Goal: Transaction & Acquisition: Book appointment/travel/reservation

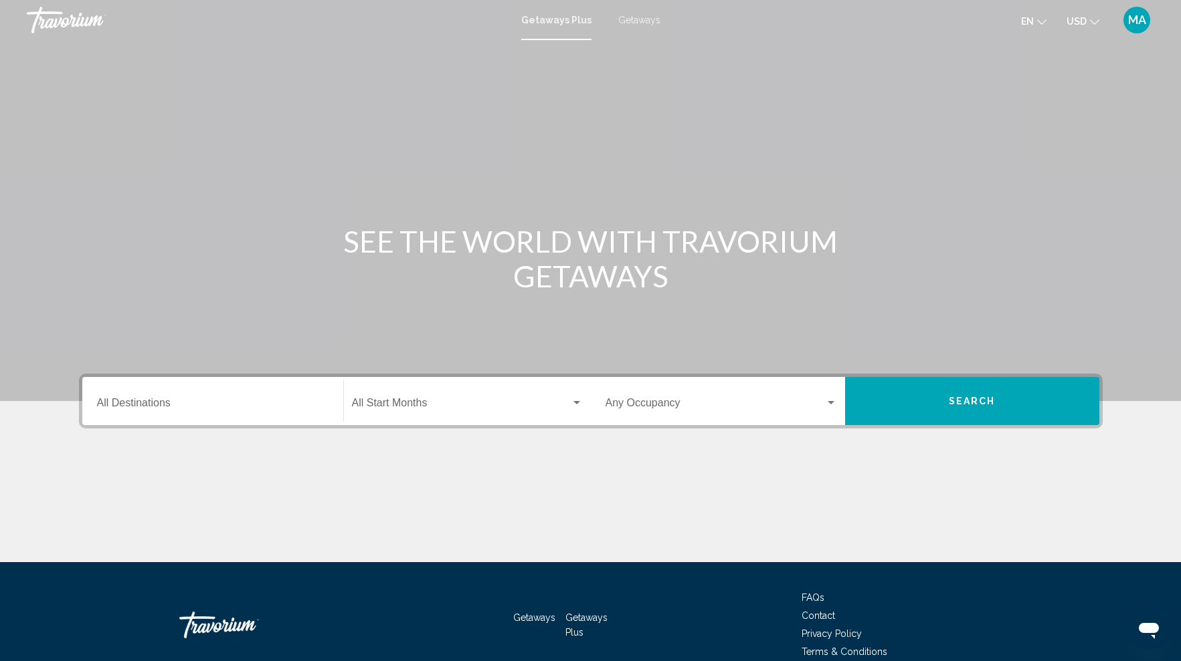
click at [183, 403] on input "Destination All Destinations" at bounding box center [212, 406] width 231 height 12
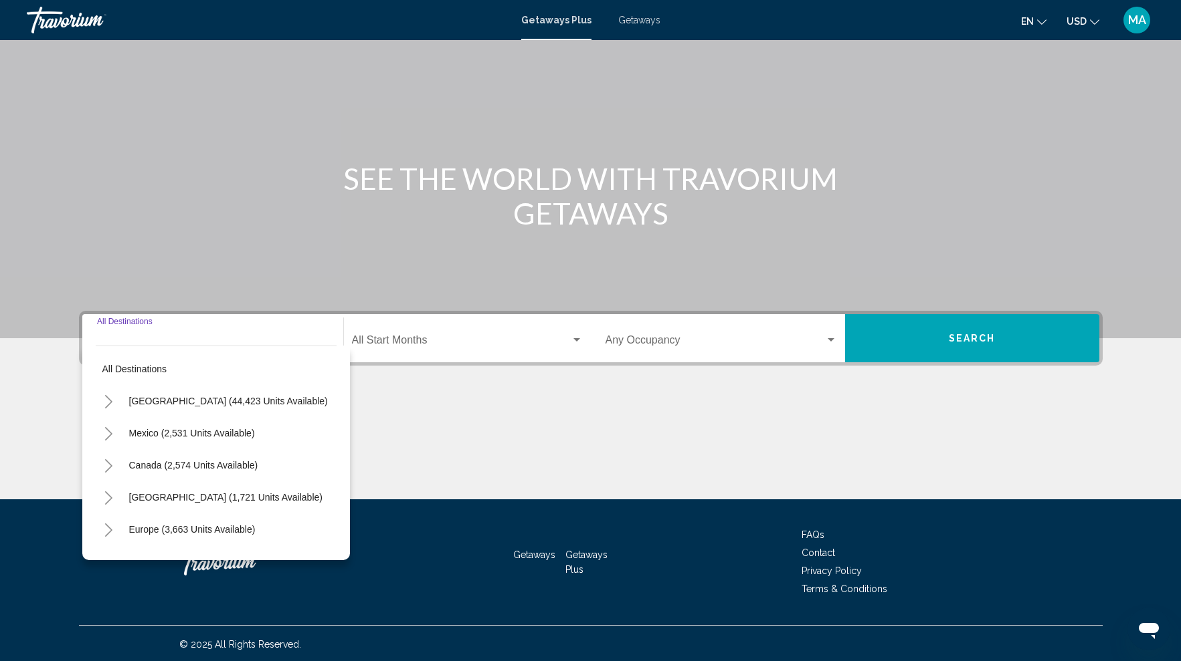
scroll to position [64, 0]
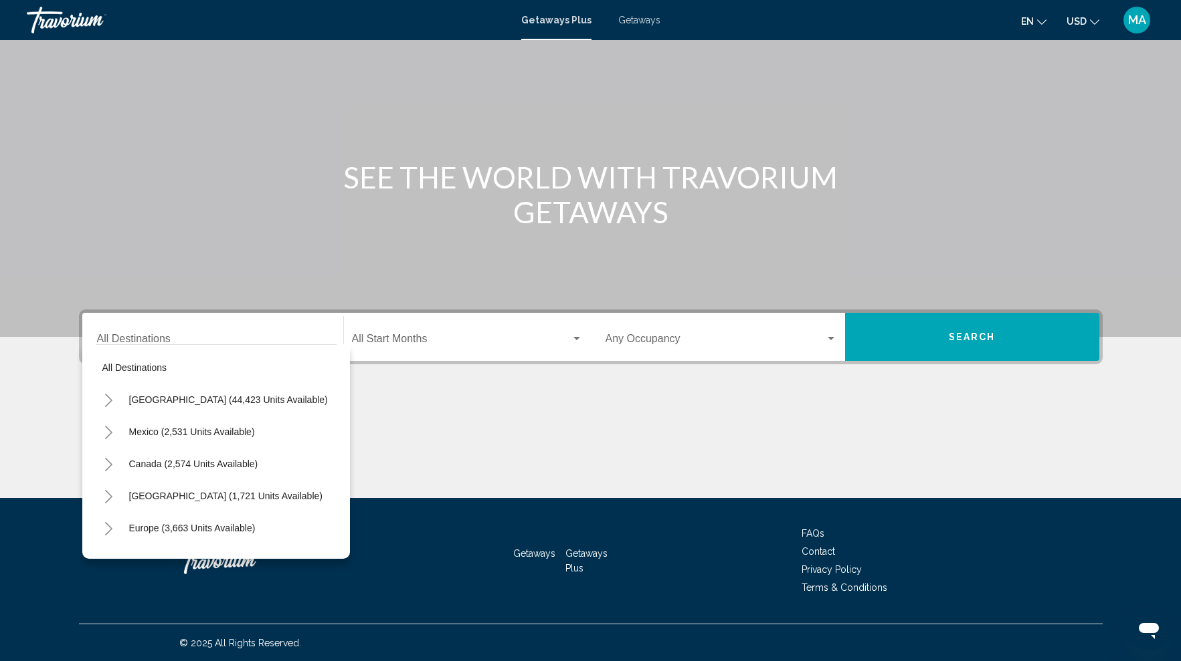
click at [630, 19] on span "Getaways" at bounding box center [639, 20] width 42 height 11
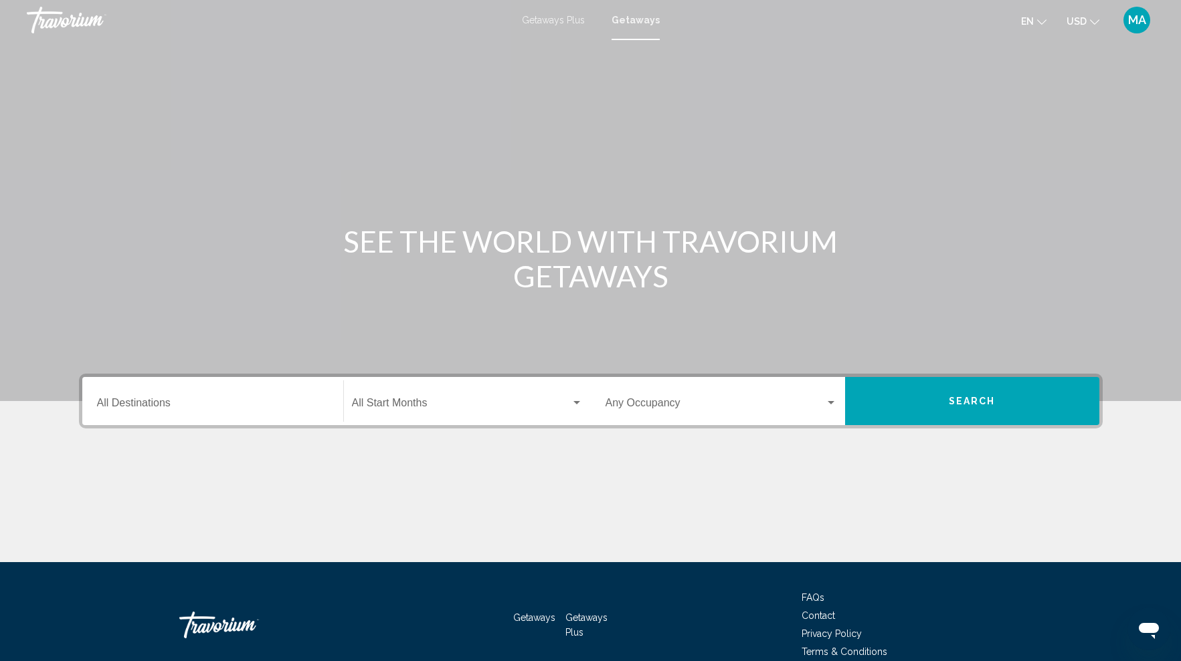
click at [565, 21] on span "Getaways Plus" at bounding box center [553, 20] width 63 height 11
click at [203, 410] on input "Destination All Destinations" at bounding box center [212, 406] width 231 height 12
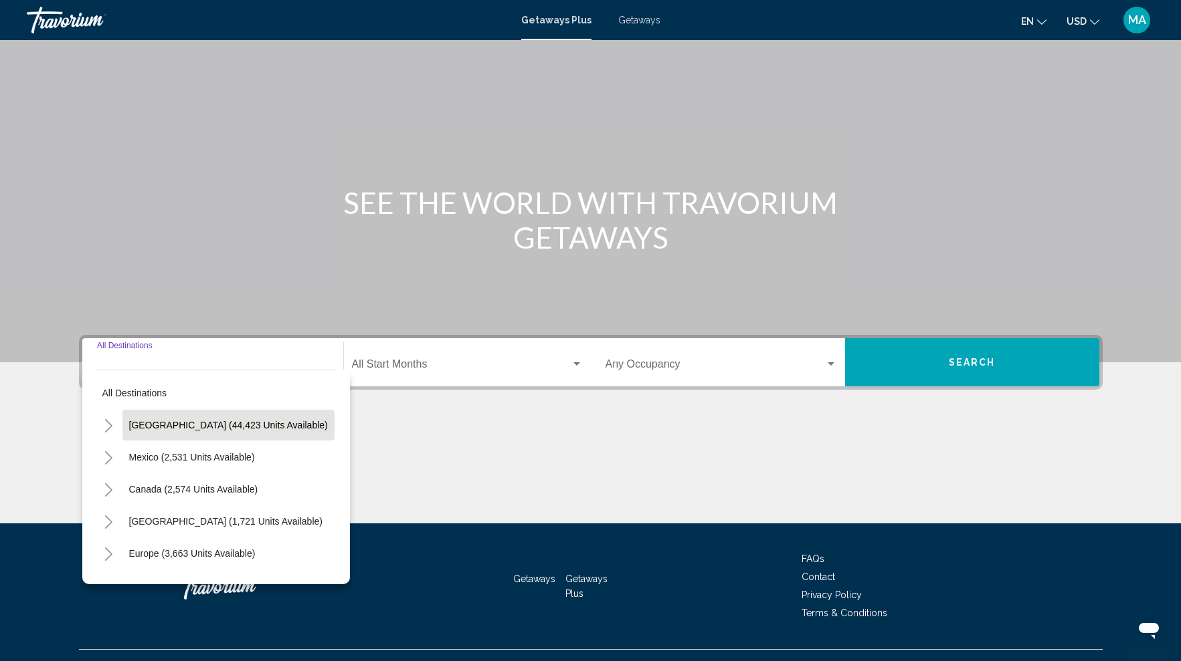
scroll to position [64, 0]
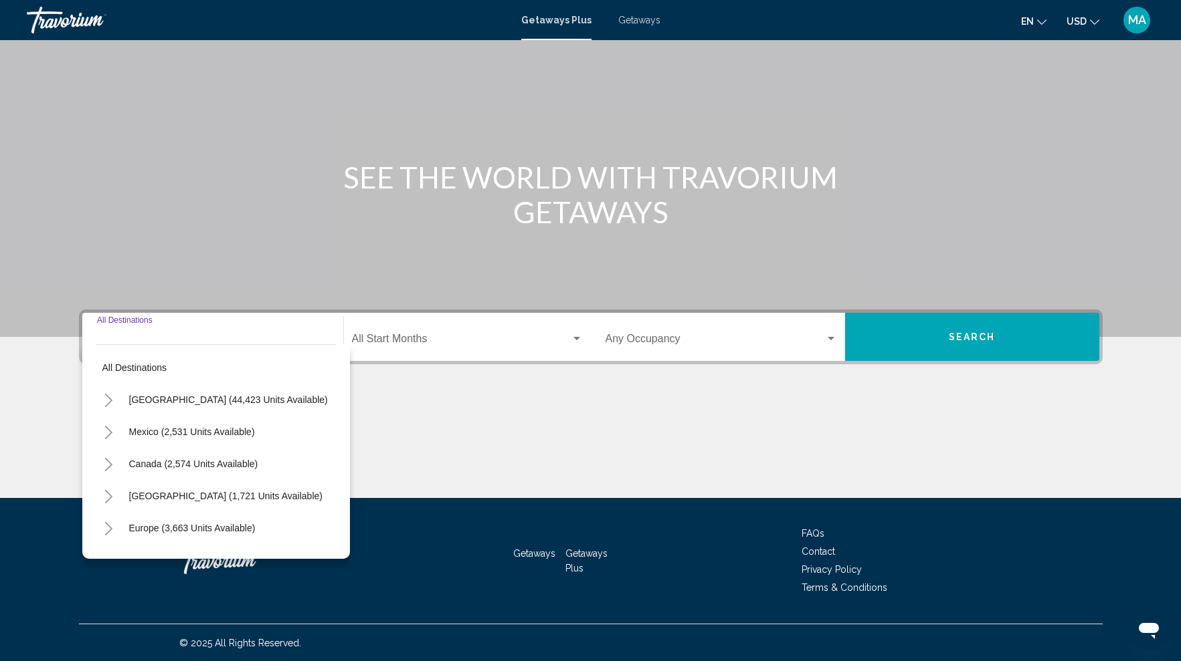
click at [112, 403] on icon "Toggle United States (44,423 units available)" at bounding box center [109, 400] width 10 height 13
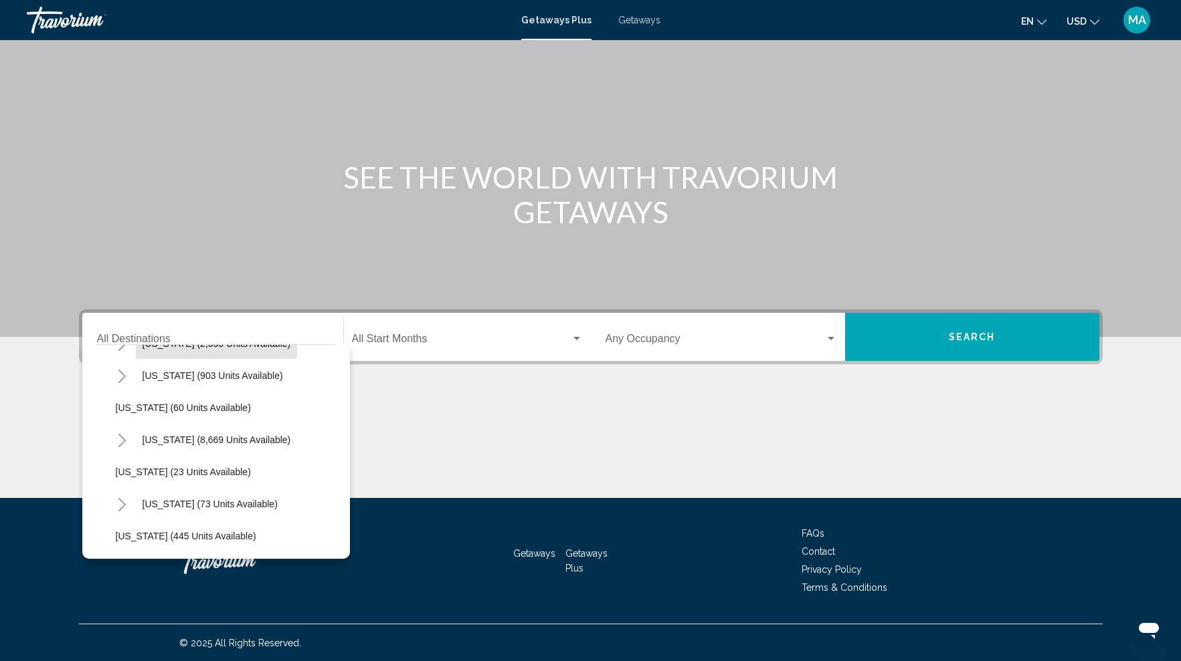
scroll to position [213, 0]
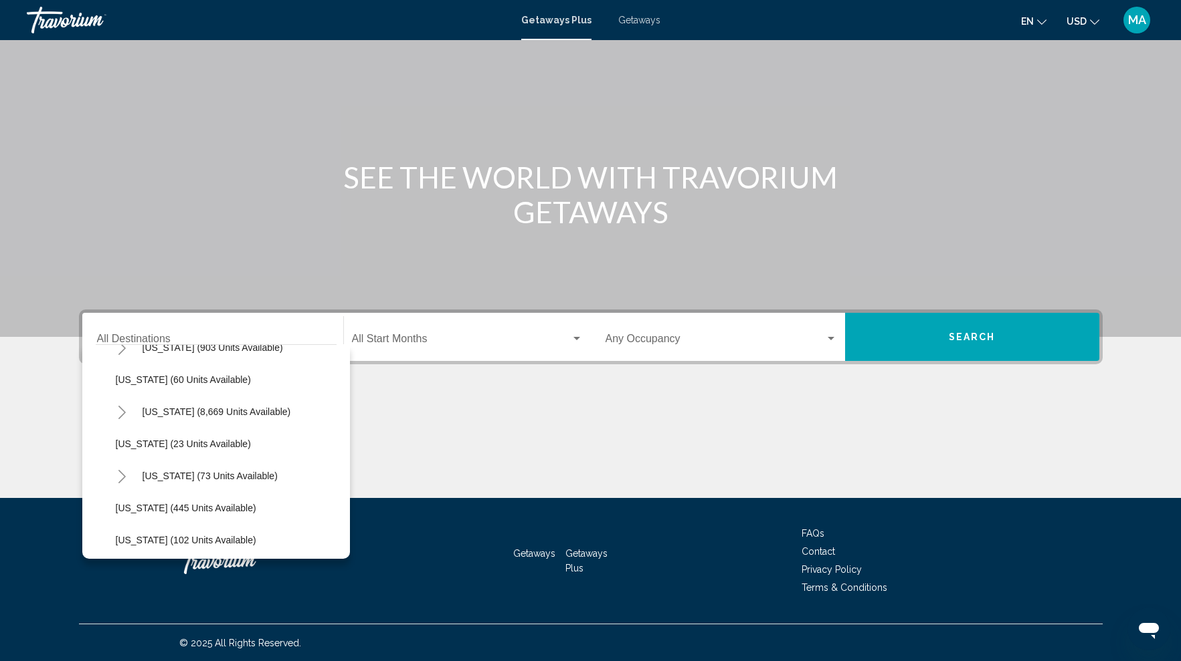
click at [125, 411] on icon "Toggle Florida (8,669 units available)" at bounding box center [121, 412] width 7 height 13
click at [181, 445] on span "[GEOGRAPHIC_DATA] (10,375 units available)" at bounding box center [228, 444] width 199 height 11
type input "**********"
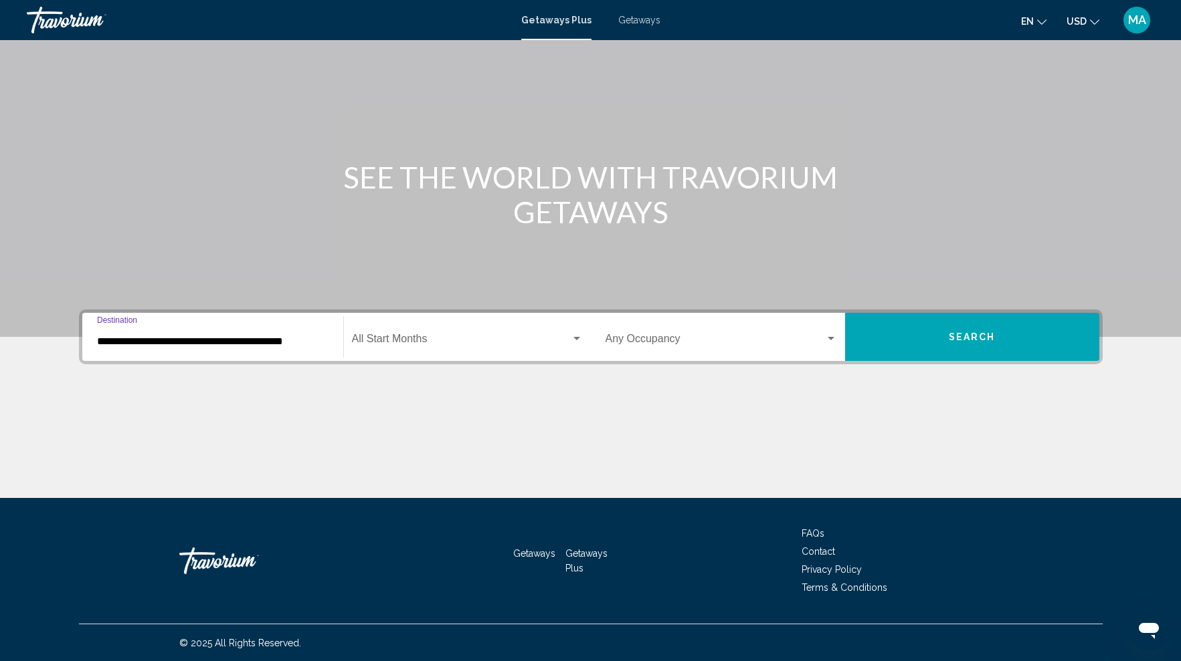
click at [433, 340] on span "Search widget" at bounding box center [461, 342] width 219 height 12
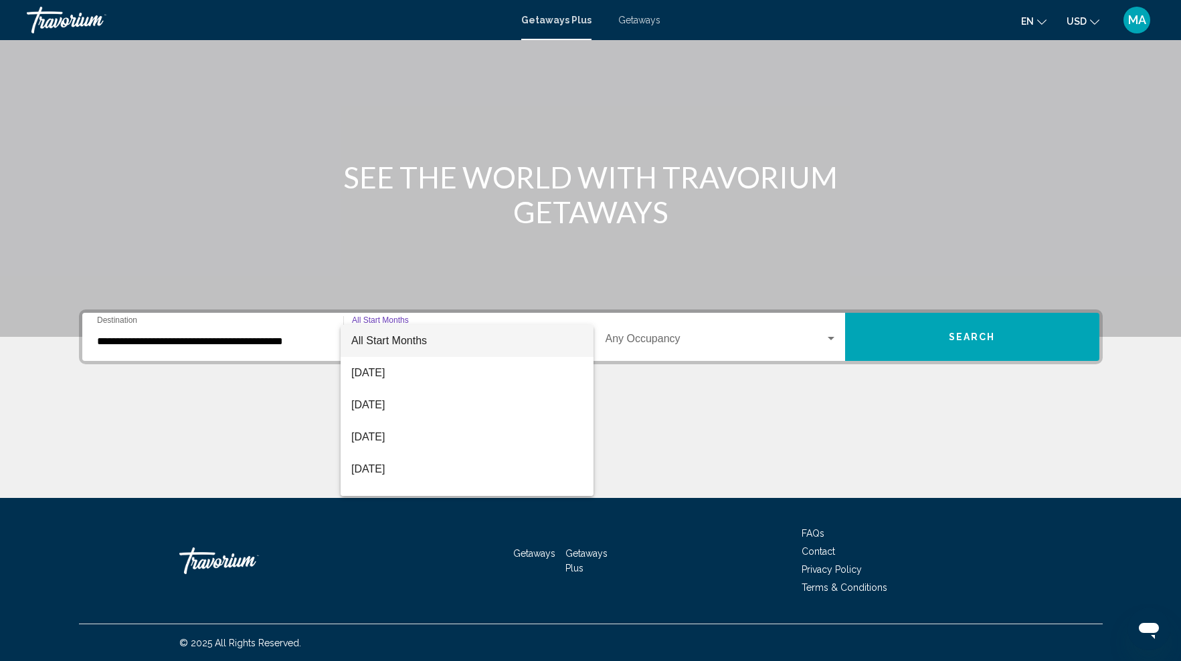
drag, startPoint x: 746, startPoint y: 387, endPoint x: 863, endPoint y: 360, distance: 119.4
click at [746, 387] on div at bounding box center [590, 330] width 1181 height 661
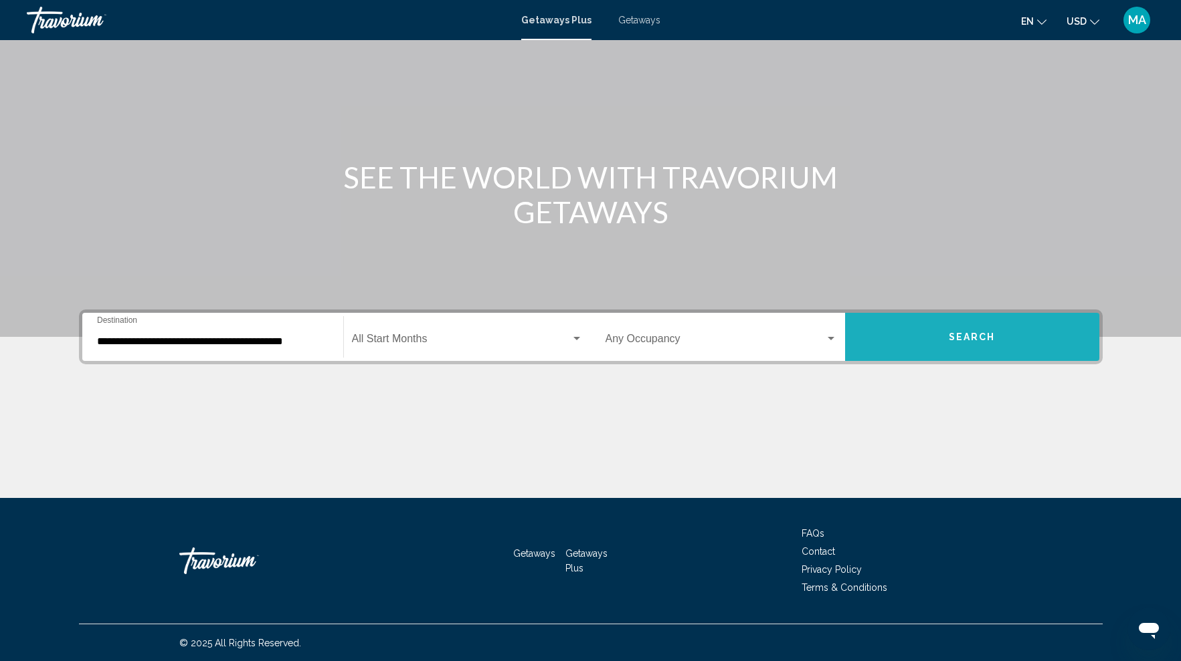
click at [952, 341] on span "Search" at bounding box center [971, 337] width 47 height 11
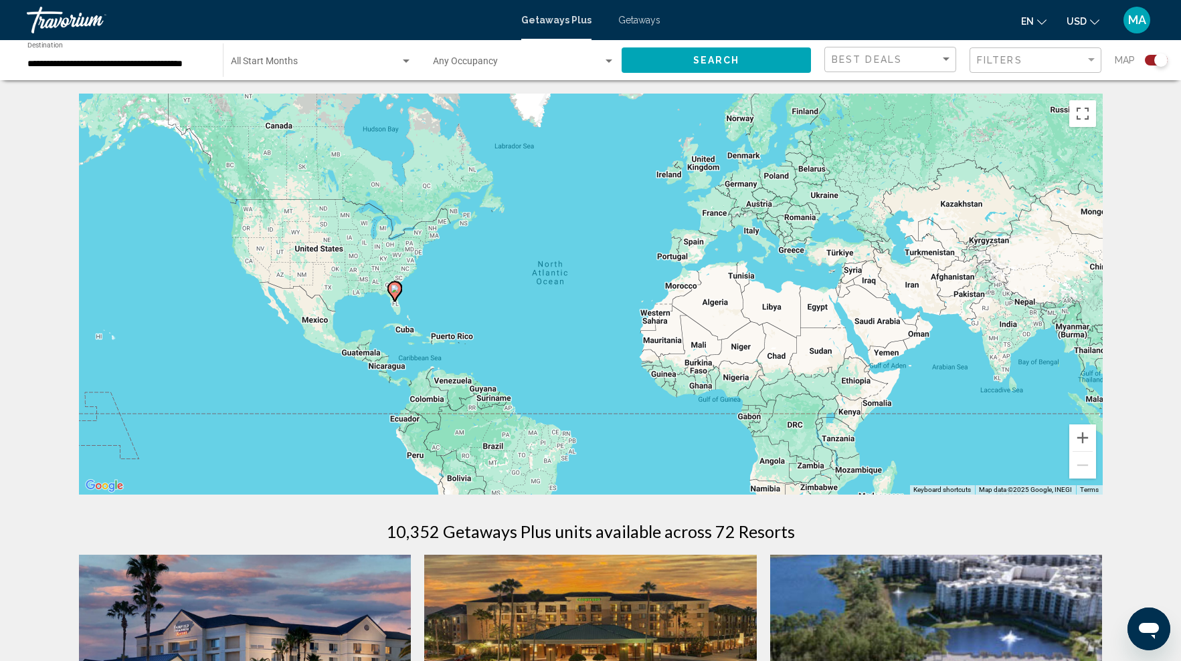
click at [1156, 62] on div "Search widget" at bounding box center [1160, 60] width 13 height 13
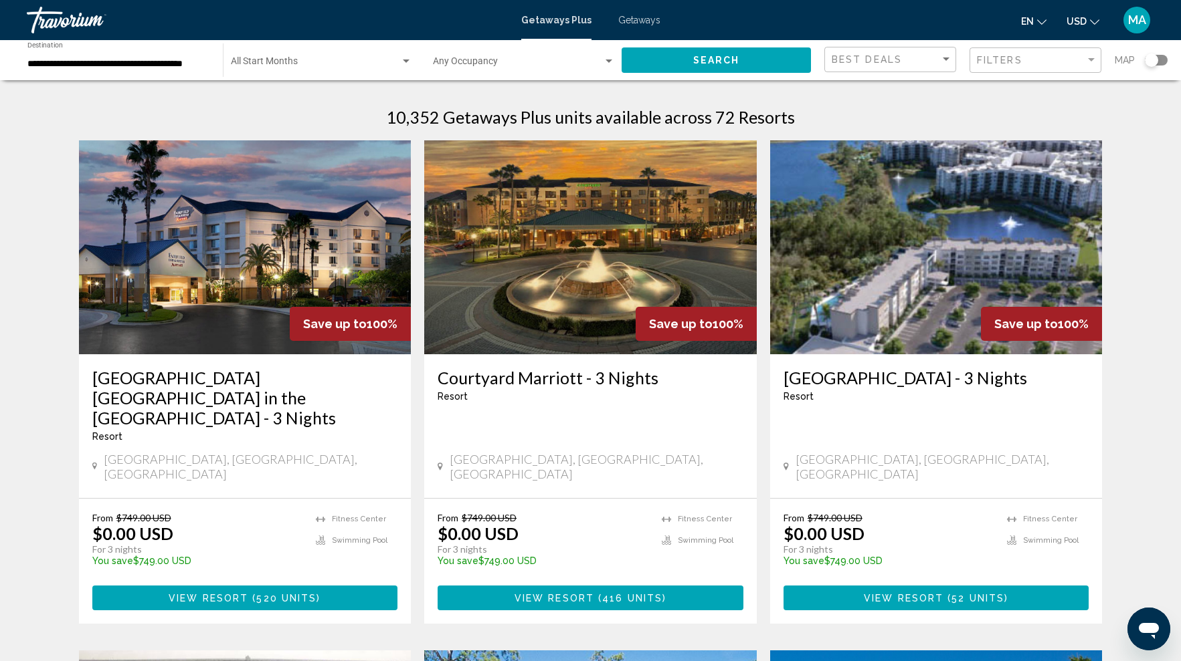
click at [148, 64] on input "**********" at bounding box center [118, 64] width 182 height 11
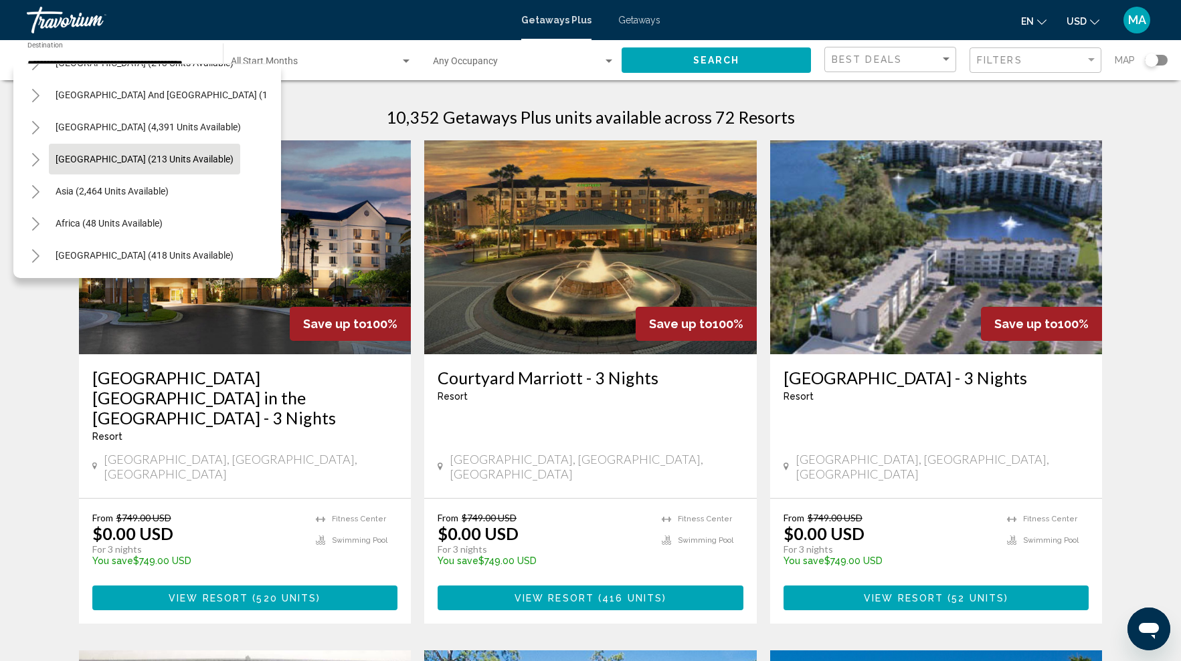
scroll to position [1706, 5]
drag, startPoint x: 45, startPoint y: 360, endPoint x: 34, endPoint y: 357, distance: 11.9
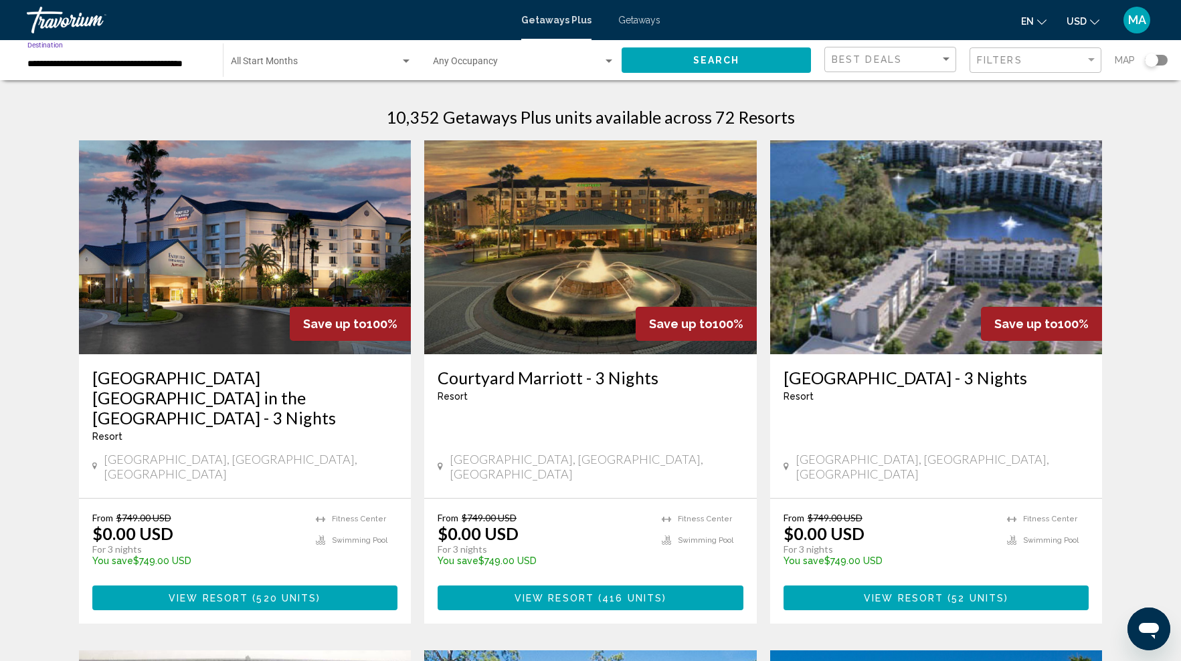
click at [163, 64] on input "**********" at bounding box center [118, 64] width 182 height 11
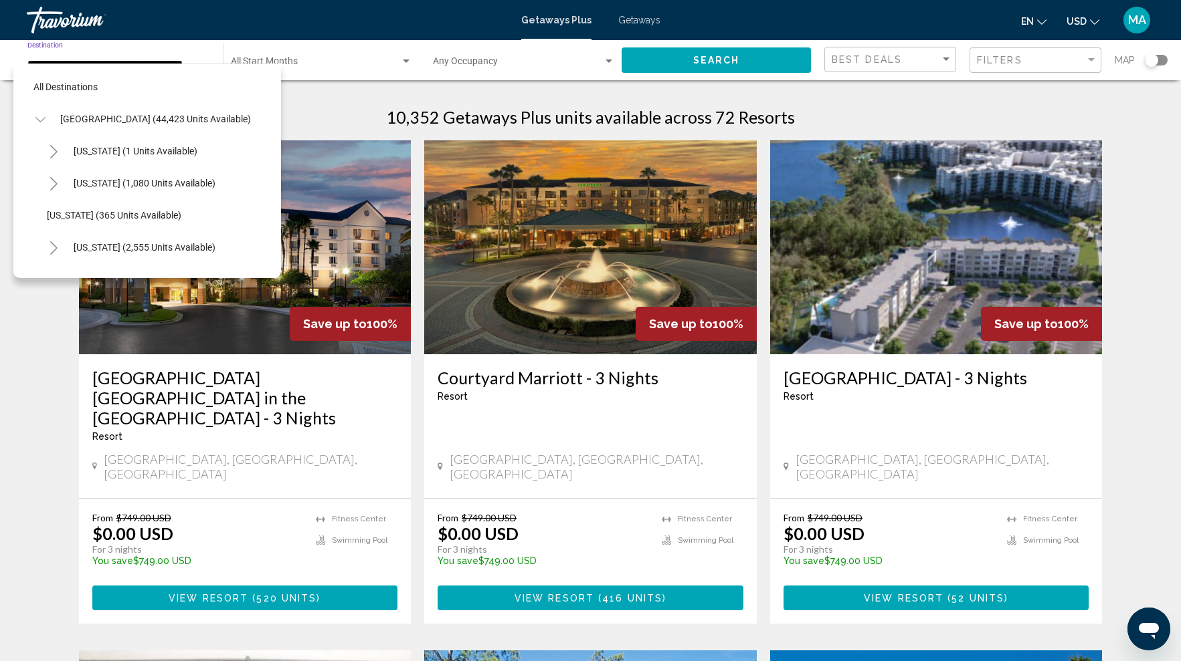
scroll to position [214, 5]
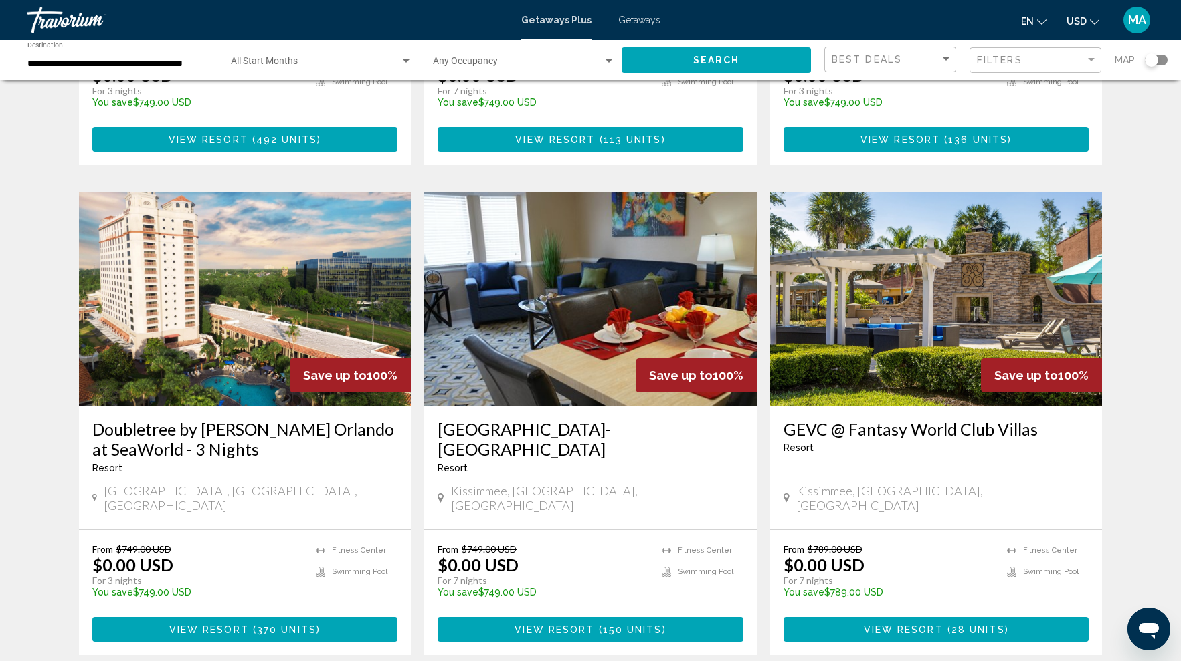
scroll to position [1480, 0]
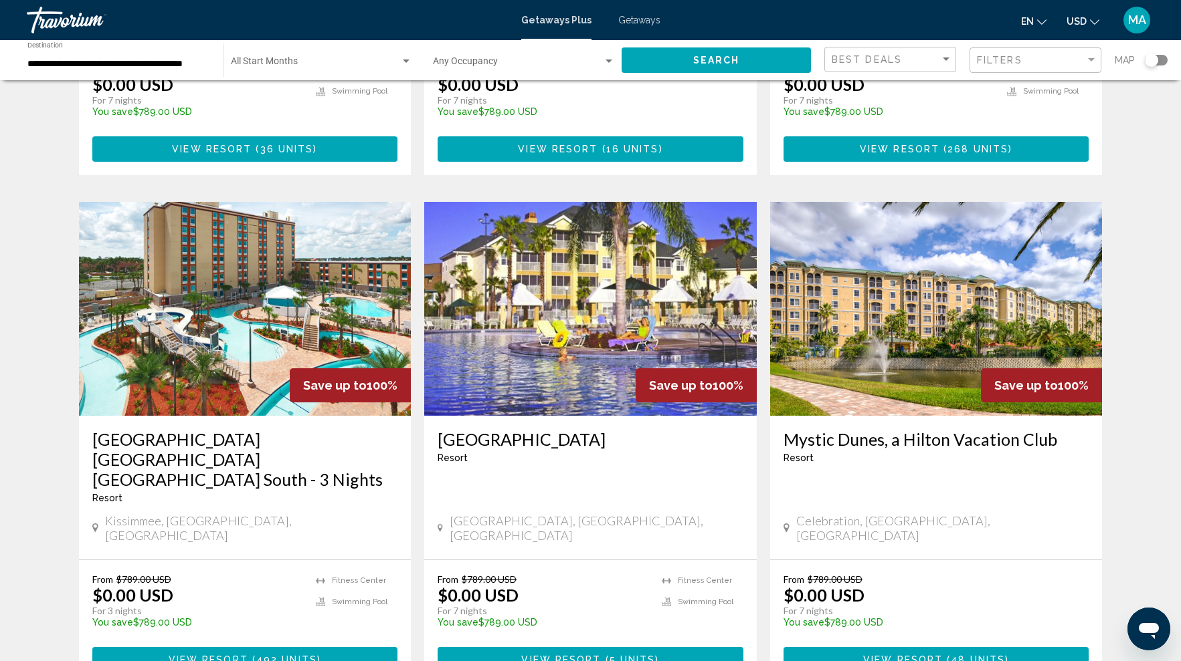
scroll to position [942, 0]
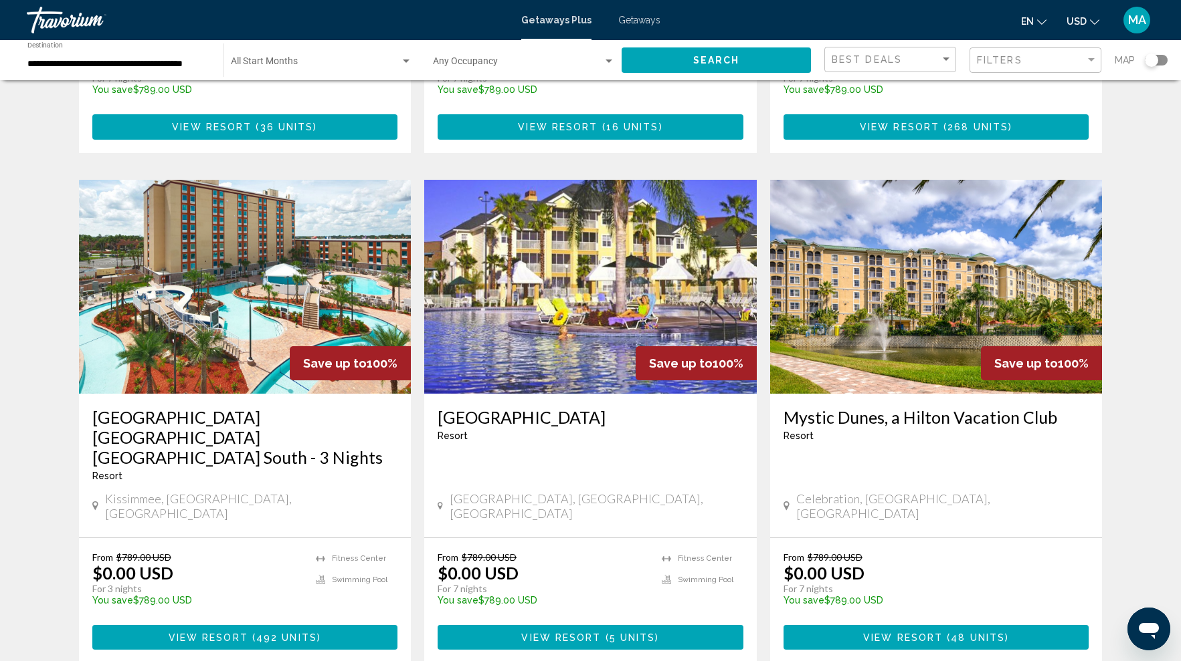
click at [934, 633] on span "View Resort" at bounding box center [903, 638] width 80 height 11
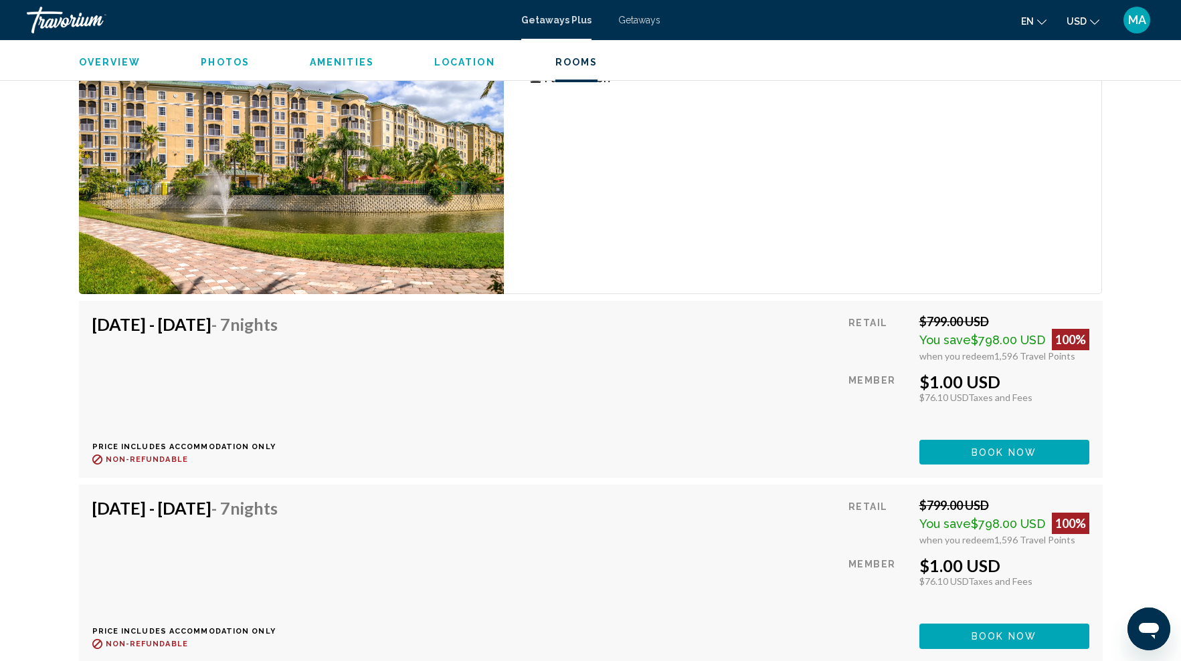
scroll to position [2176, 0]
drag, startPoint x: 947, startPoint y: 356, endPoint x: 1074, endPoint y: 352, distance: 127.1
click at [1074, 352] on div "when you redeem 1,596 Travel Points" at bounding box center [1004, 355] width 170 height 11
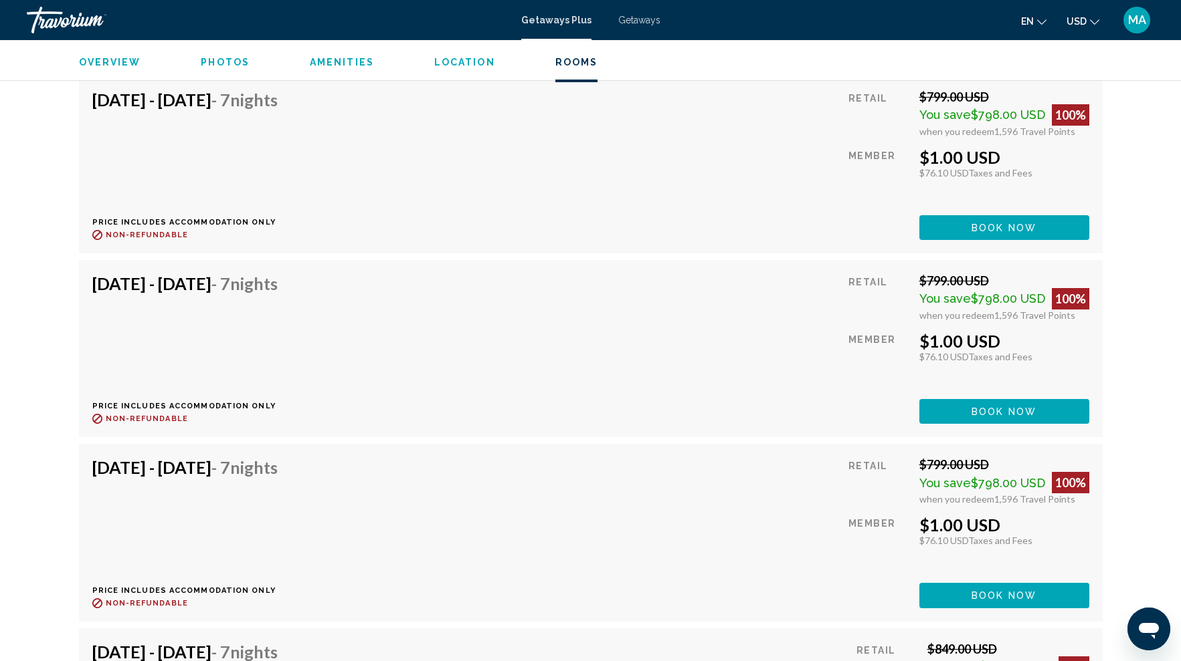
scroll to position [2708, 0]
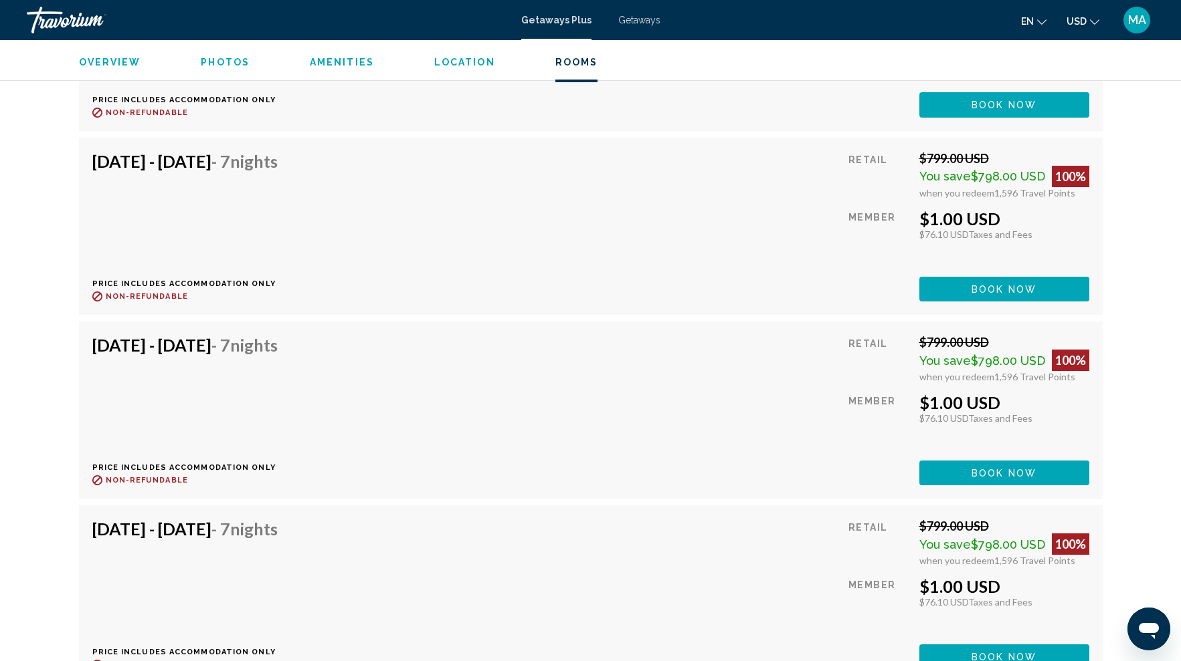
click at [642, 25] on span "Getaways" at bounding box center [639, 20] width 42 height 11
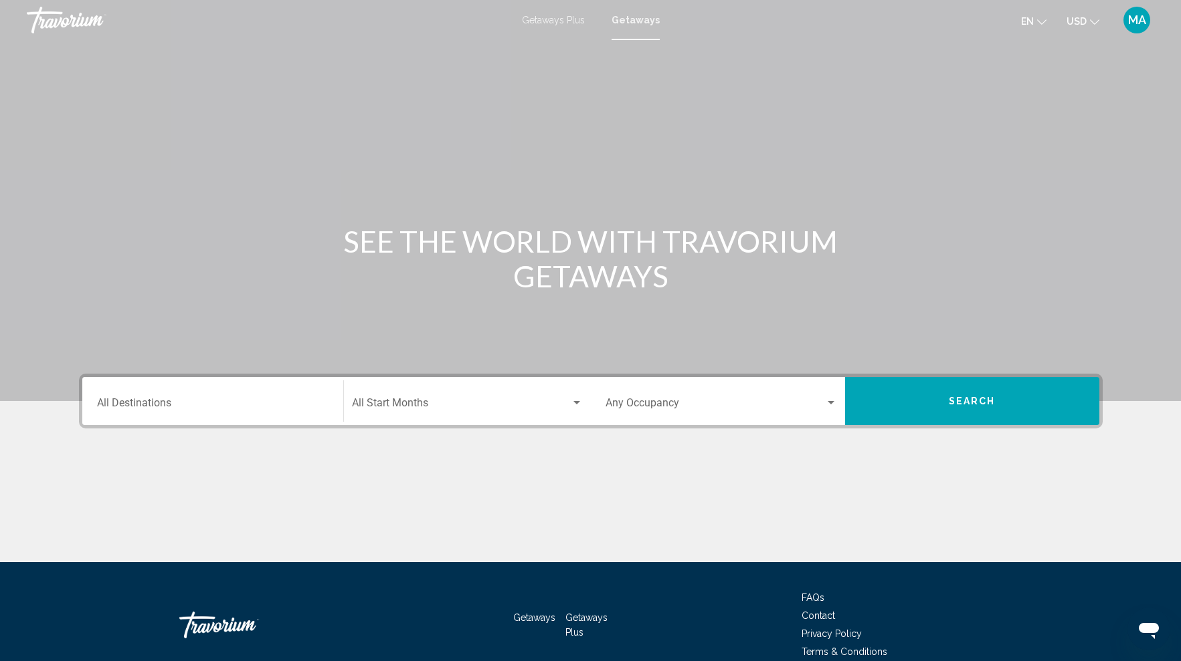
click at [176, 401] on input "Destination All Destinations" at bounding box center [212, 406] width 231 height 12
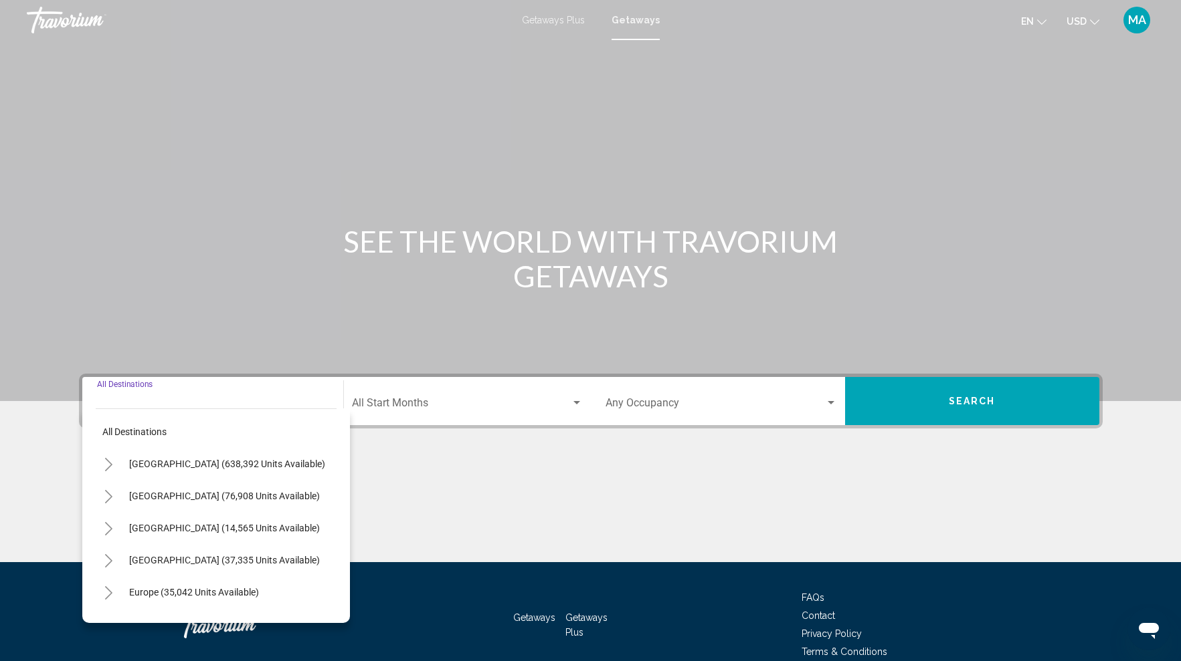
scroll to position [64, 0]
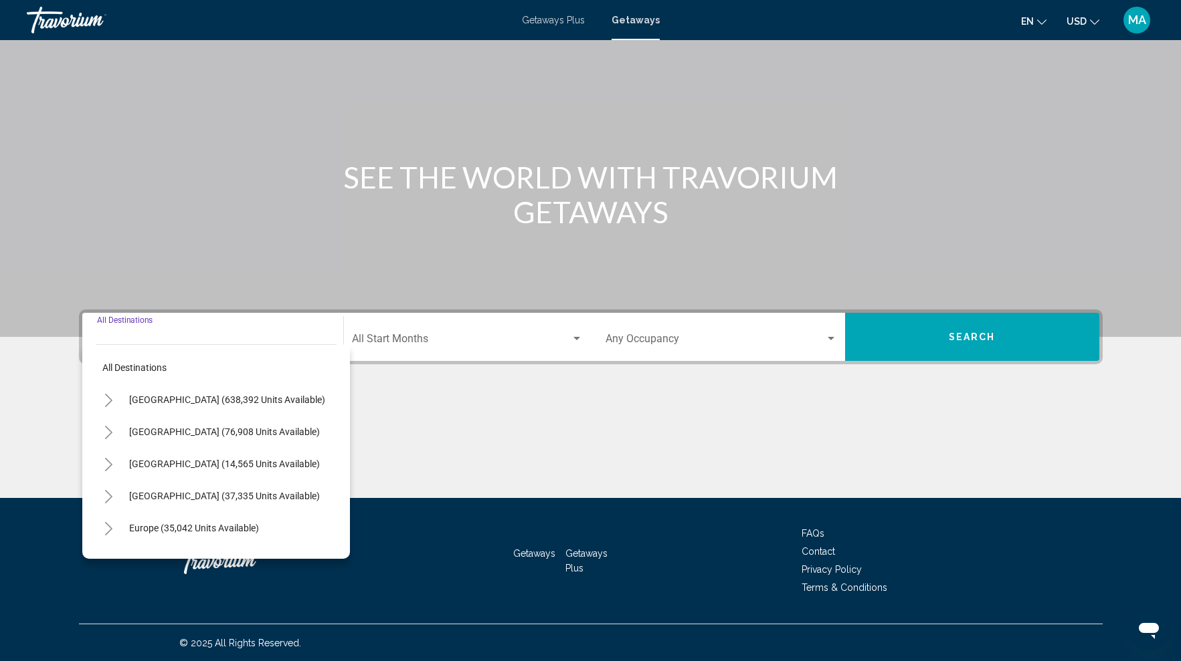
click at [111, 399] on icon "Toggle United States (638,392 units available)" at bounding box center [109, 400] width 10 height 13
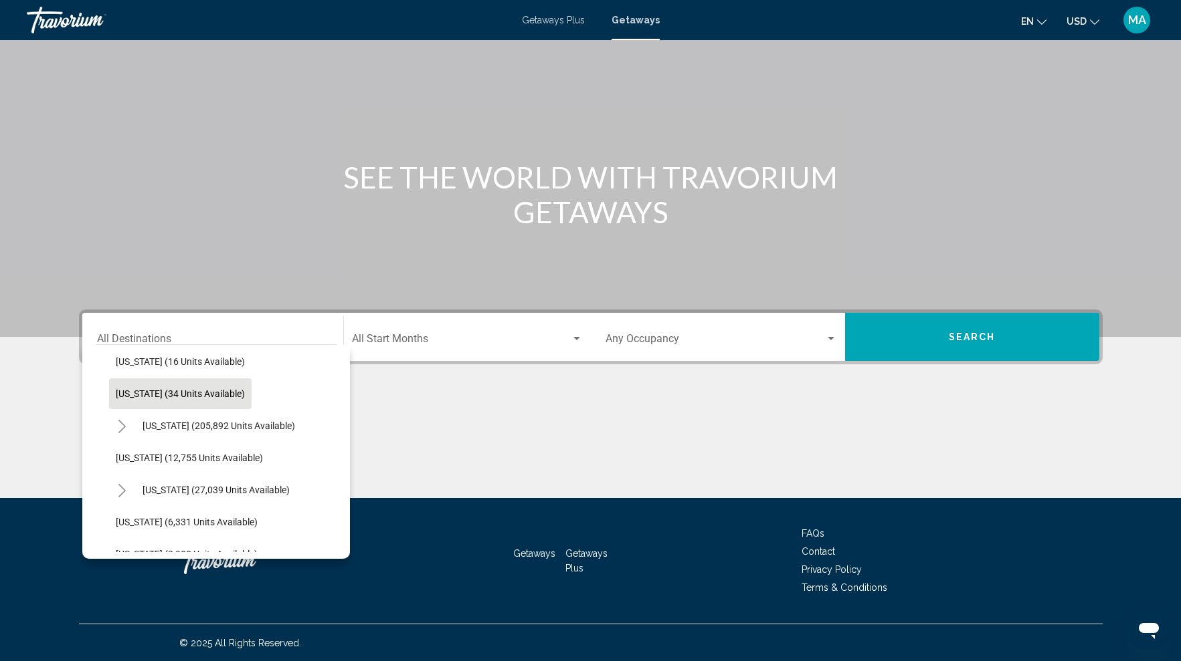
scroll to position [233, 0]
click at [123, 420] on icon "Toggle Florida (205,892 units available)" at bounding box center [122, 424] width 10 height 13
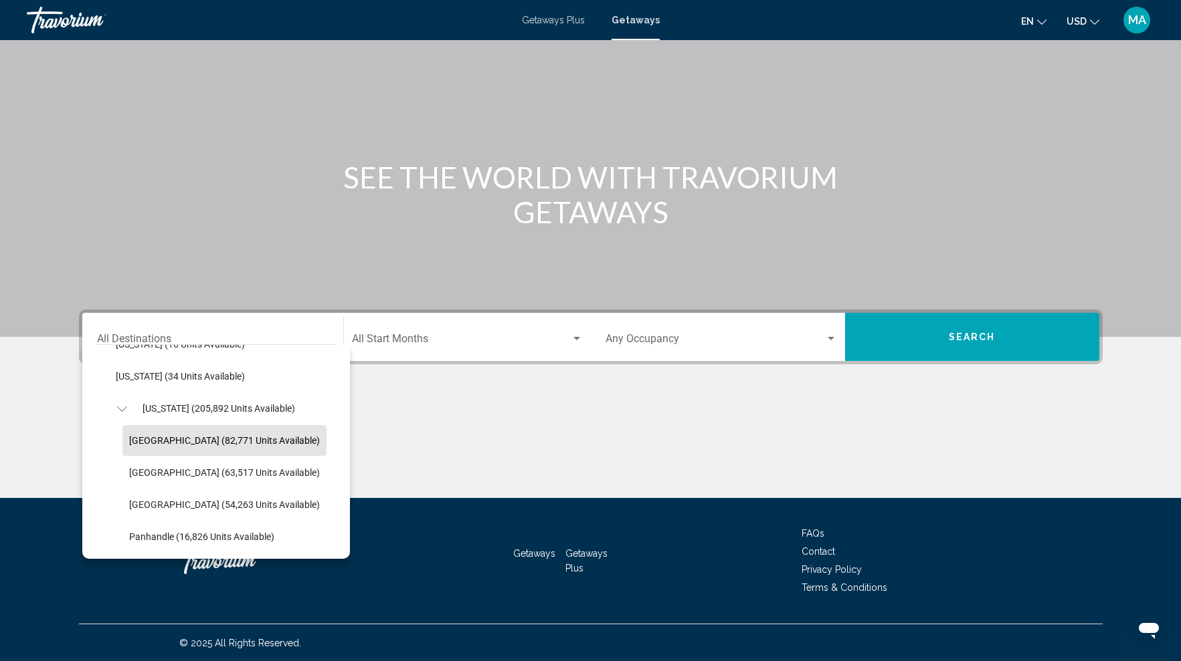
scroll to position [248, 0]
click at [188, 438] on span "[GEOGRAPHIC_DATA] (82,771 units available)" at bounding box center [224, 440] width 191 height 11
type input "**********"
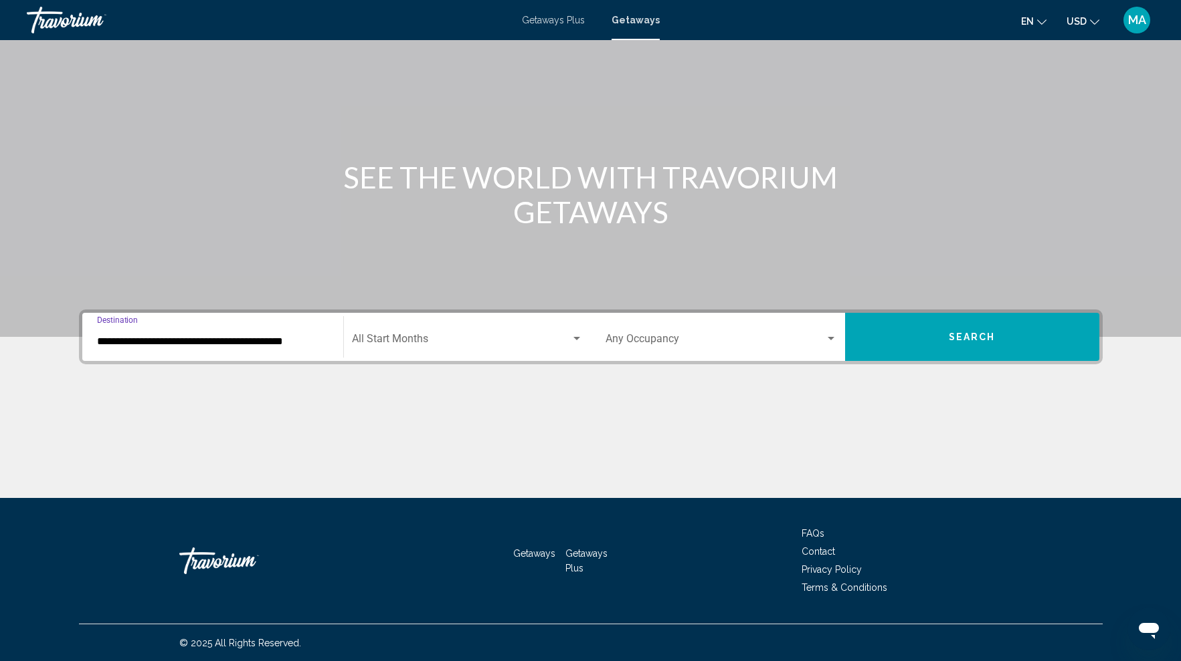
click at [930, 336] on button "Search" at bounding box center [972, 337] width 254 height 48
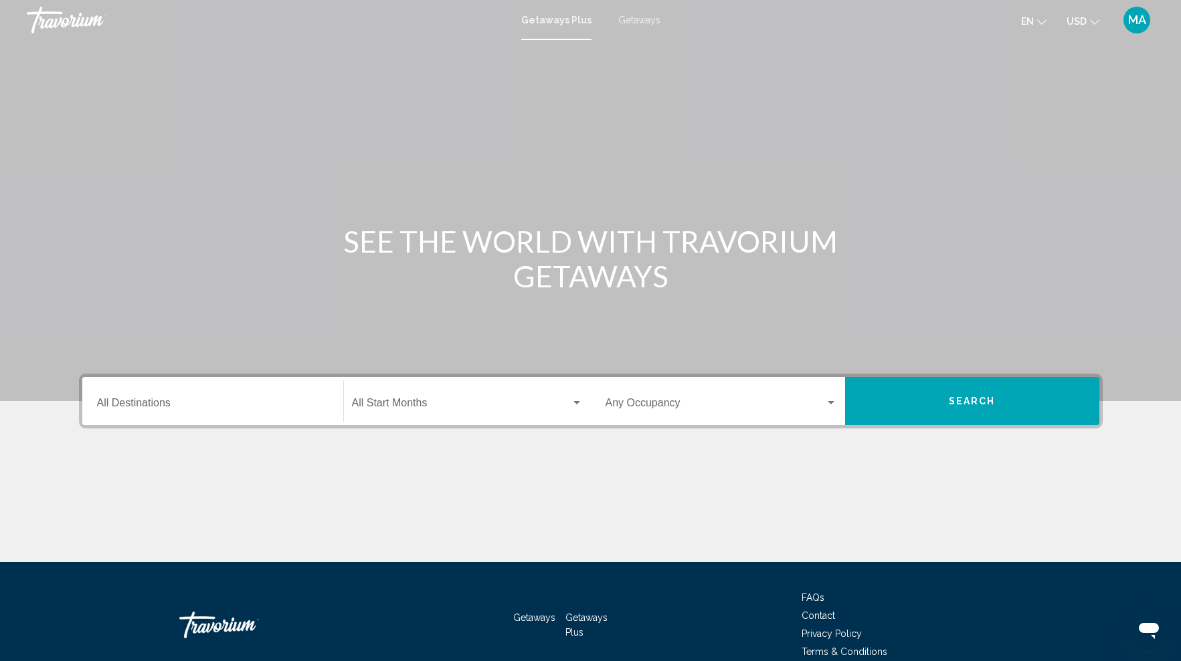
click at [630, 23] on span "Getaways" at bounding box center [639, 20] width 42 height 11
click at [187, 397] on div "Destination All Destinations" at bounding box center [212, 402] width 231 height 42
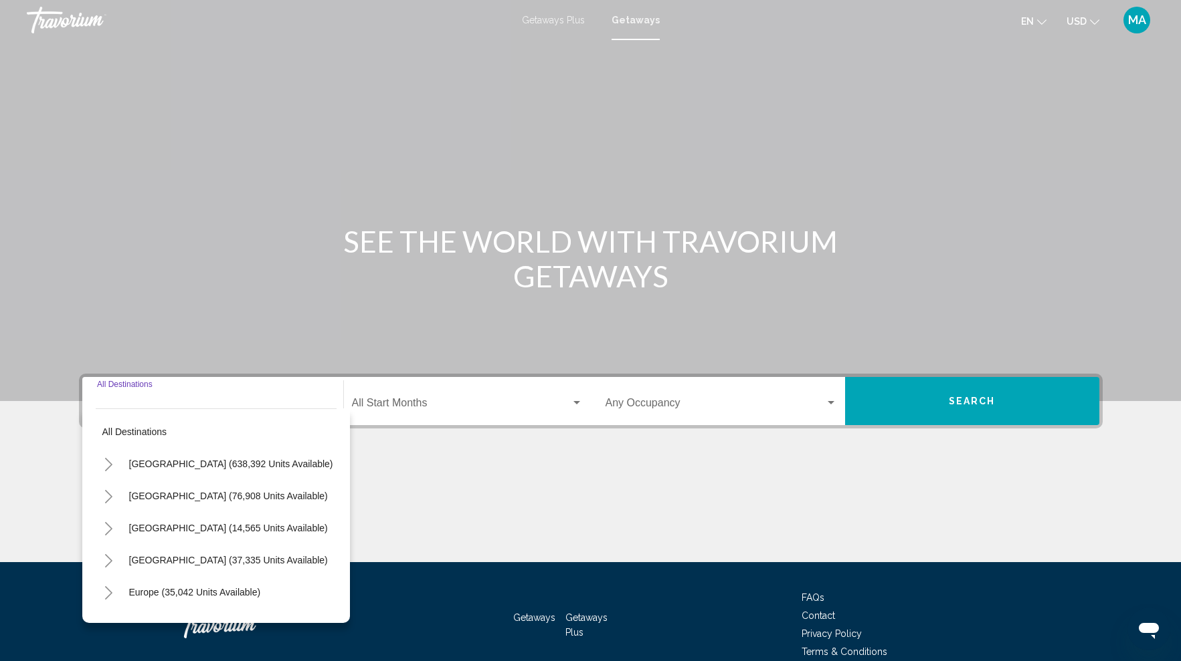
scroll to position [64, 0]
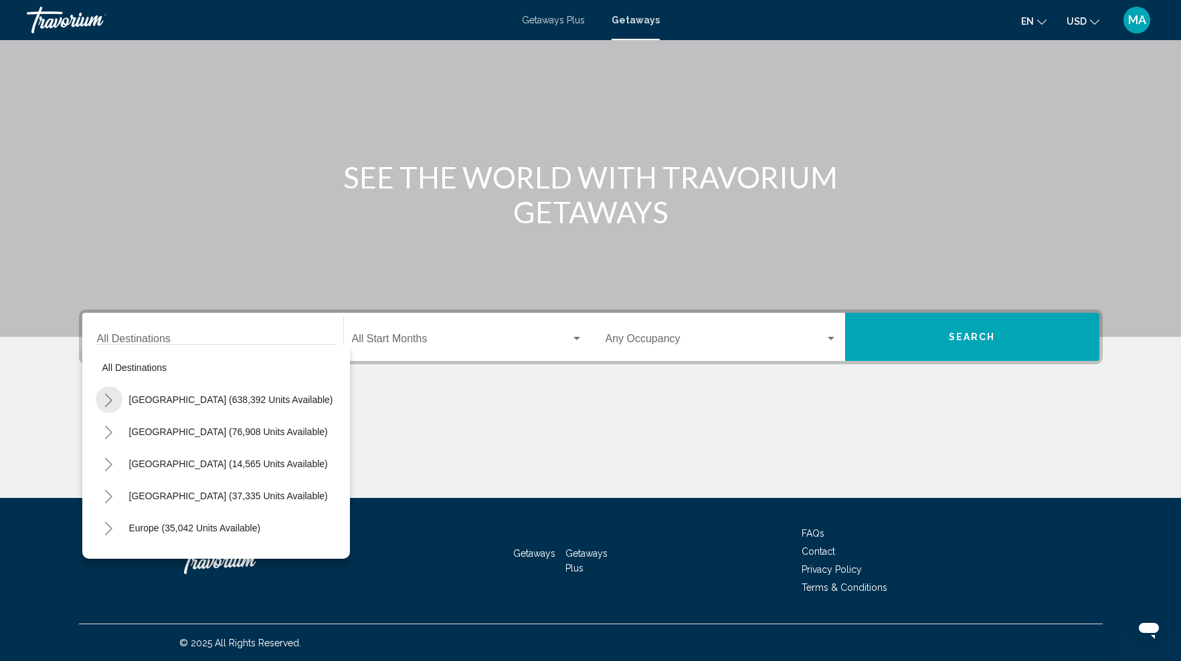
click at [110, 401] on icon "Toggle United States (638,392 units available)" at bounding box center [108, 400] width 7 height 13
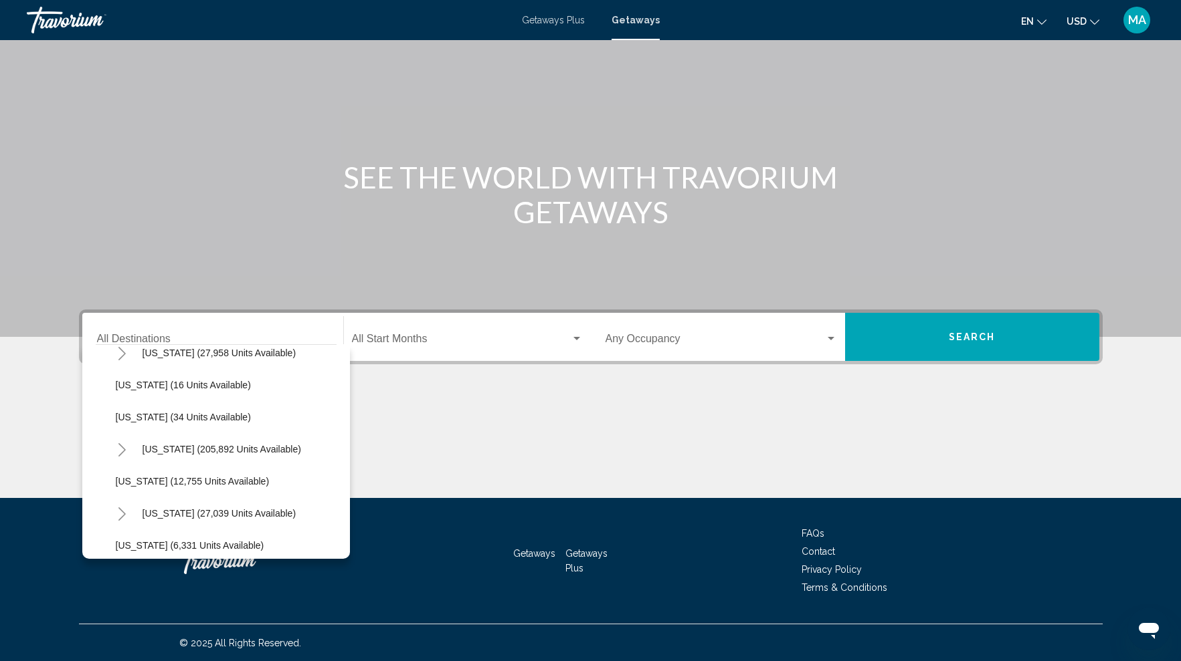
scroll to position [206, 0]
click at [118, 449] on icon "Toggle Florida (205,892 units available)" at bounding box center [122, 451] width 10 height 13
click at [207, 486] on span "[GEOGRAPHIC_DATA] (82,771 units available)" at bounding box center [228, 483] width 199 height 11
type input "**********"
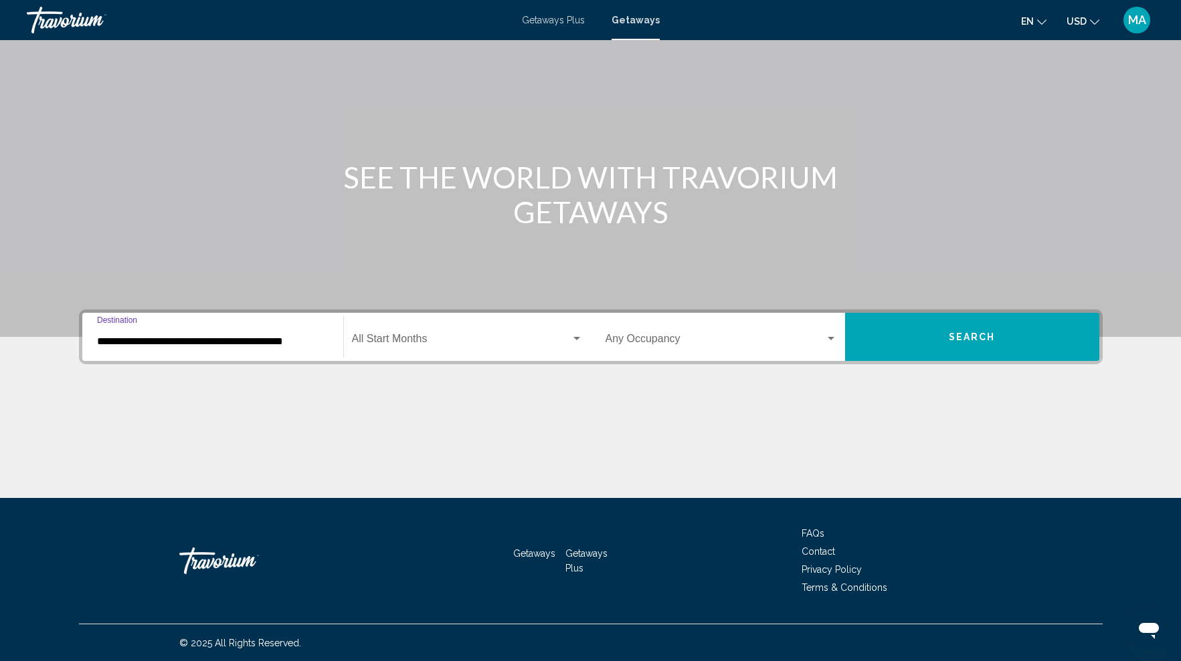
click at [932, 344] on button "Search" at bounding box center [972, 337] width 254 height 48
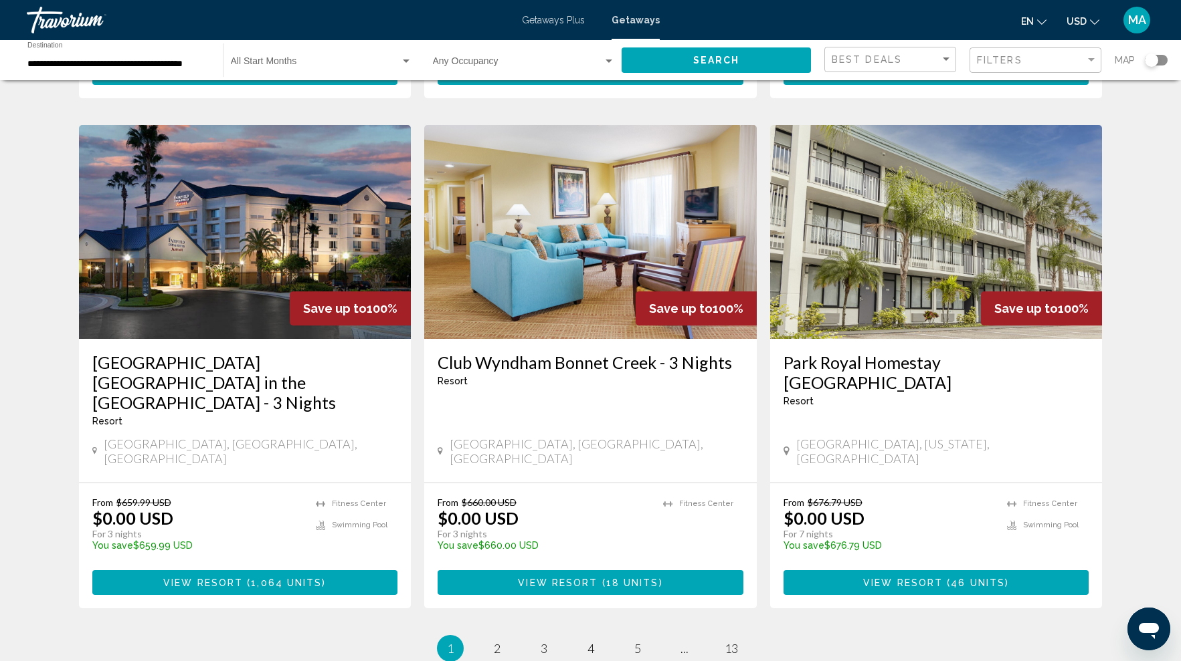
scroll to position [1508, 0]
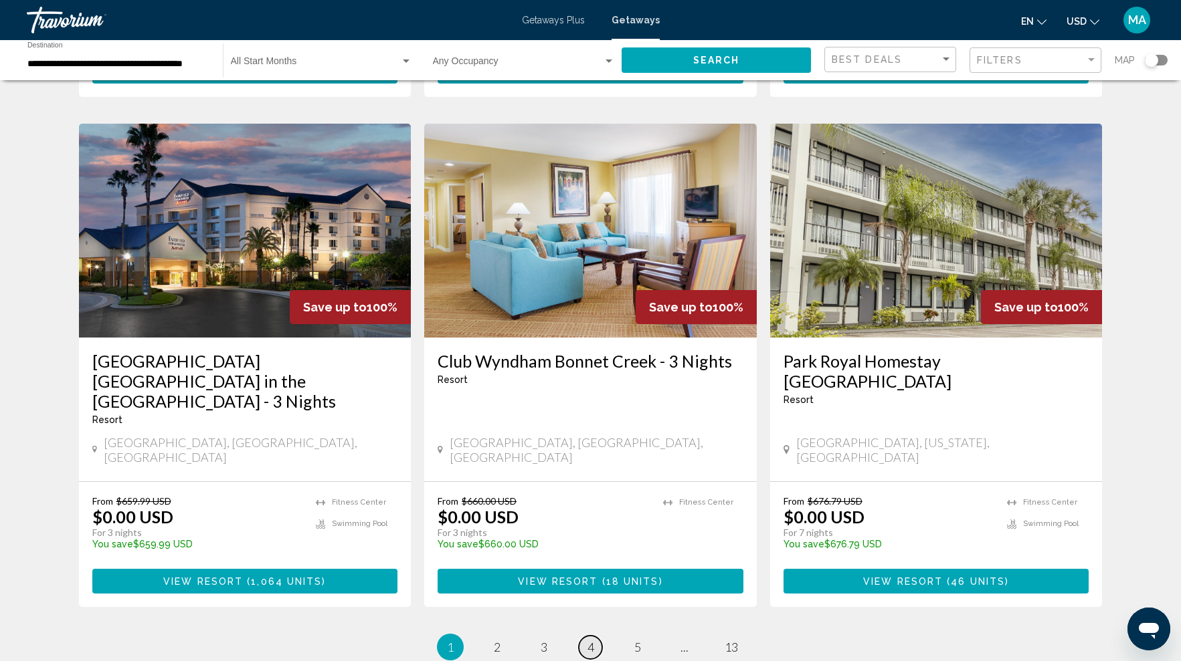
click at [590, 640] on span "4" at bounding box center [590, 647] width 7 height 15
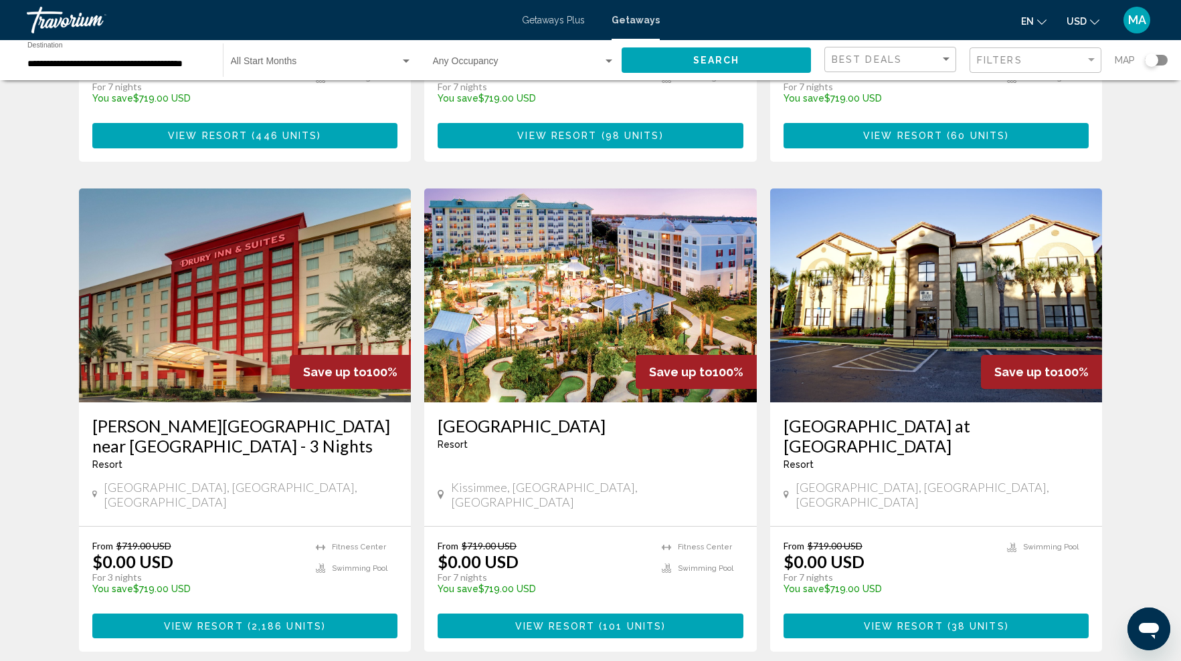
scroll to position [933, 0]
click at [595, 621] on span "Main content" at bounding box center [597, 626] width 4 height 11
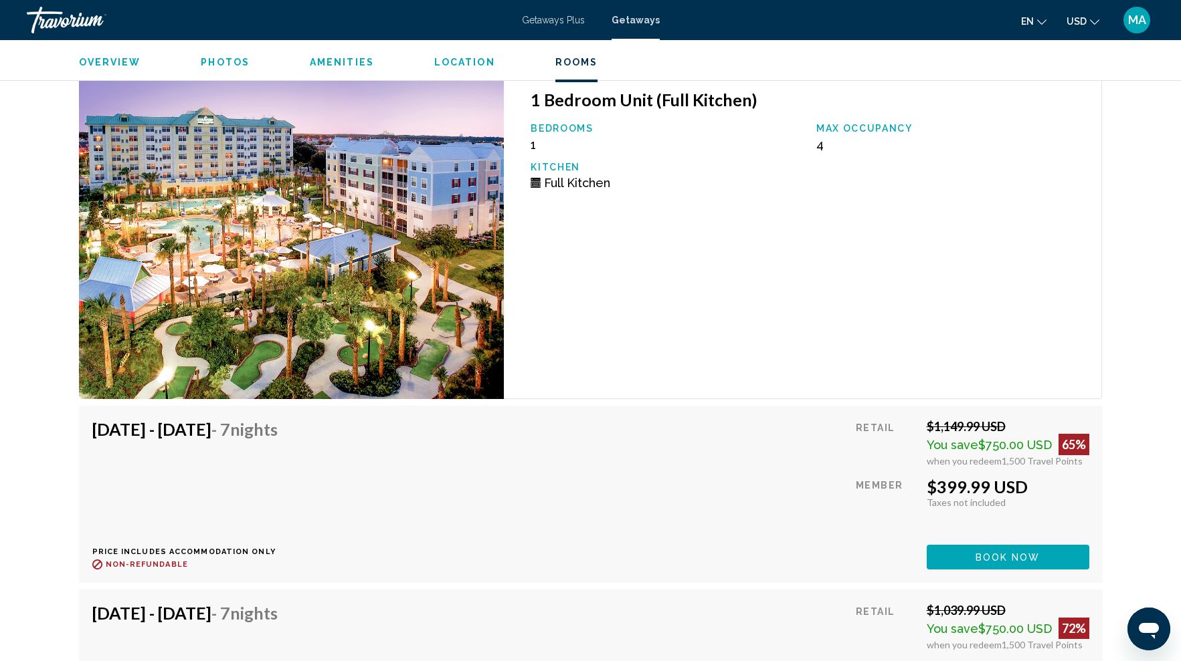
scroll to position [2286, 0]
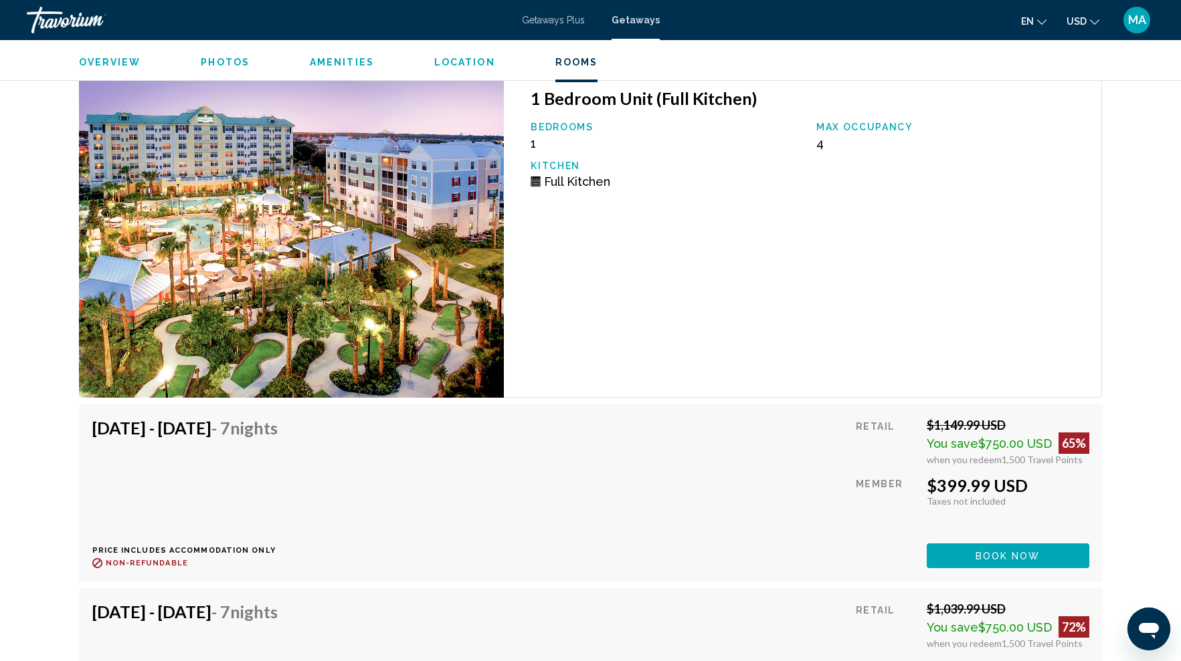
drag, startPoint x: 927, startPoint y: 485, endPoint x: 1152, endPoint y: 476, distance: 224.9
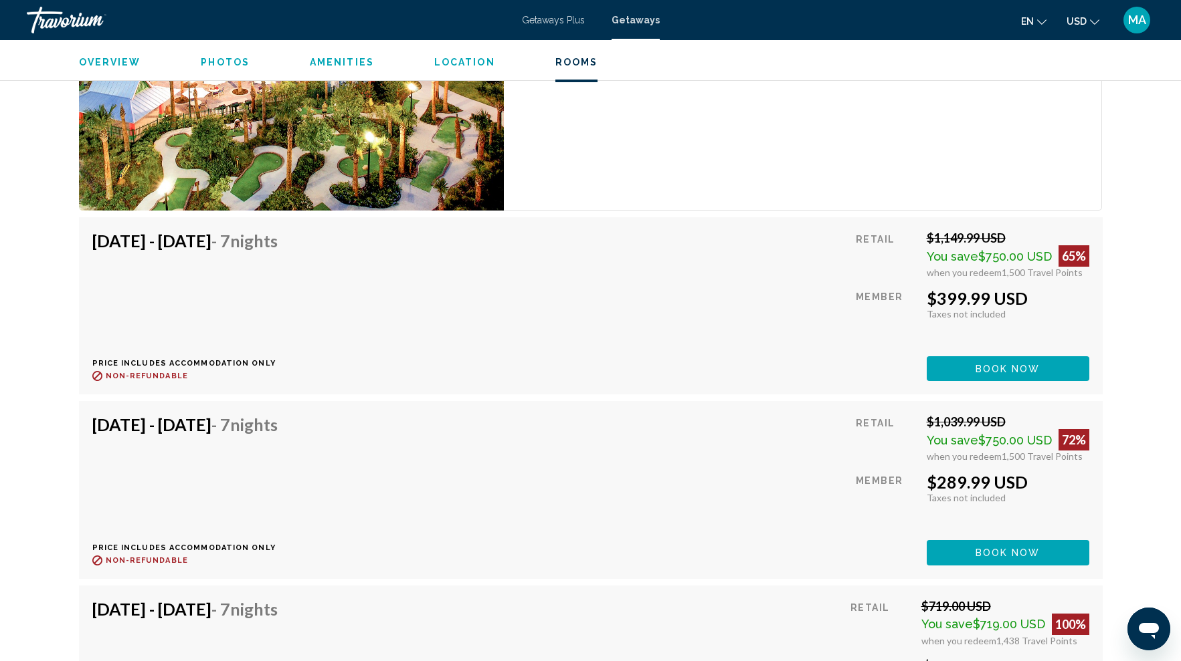
scroll to position [2498, 0]
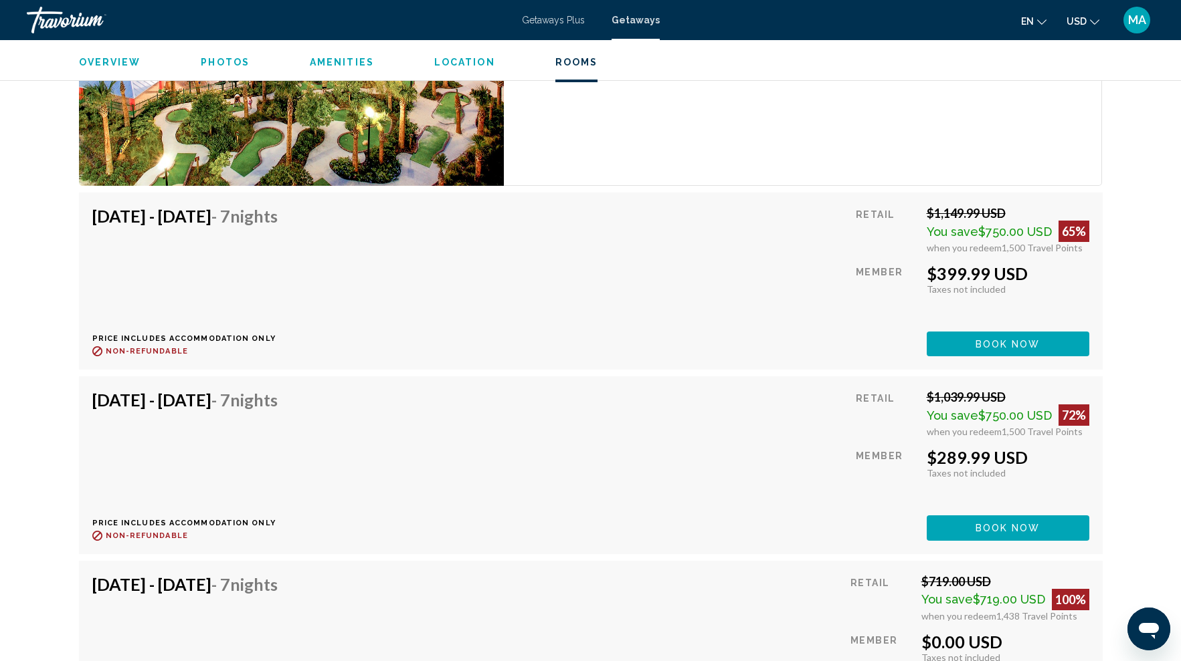
drag, startPoint x: 999, startPoint y: 247, endPoint x: 1086, endPoint y: 259, distance: 88.4
click at [1101, 248] on div "Aug 15, 2025 - Aug 22, 2025 - 7 Nights Price includes accommodation only Refund…" at bounding box center [590, 281] width 1023 height 177
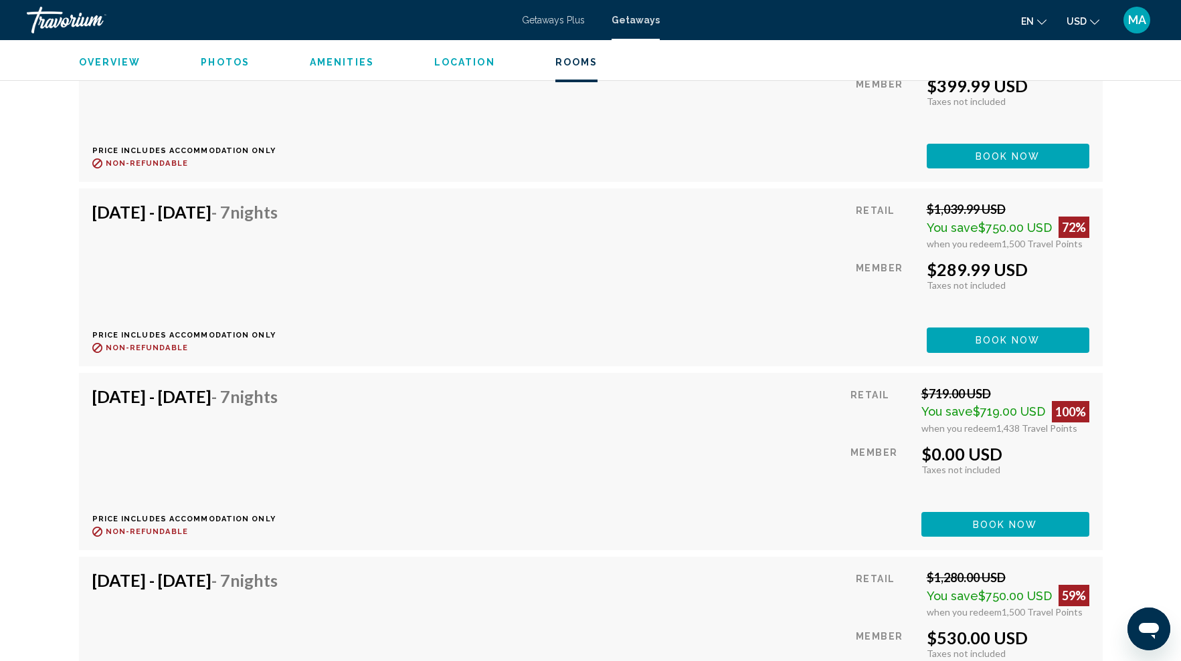
scroll to position [2677, 0]
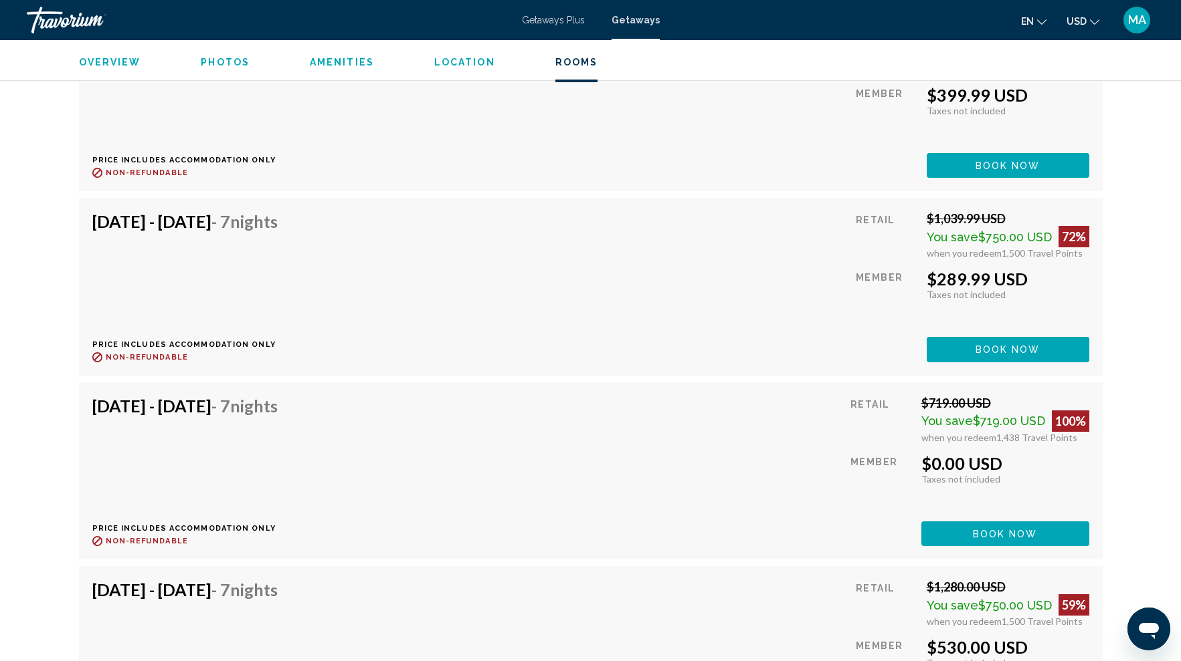
drag, startPoint x: 926, startPoint y: 283, endPoint x: 1074, endPoint y: 278, distance: 147.2
click at [1074, 278] on div "$289.99 USD" at bounding box center [1007, 279] width 163 height 20
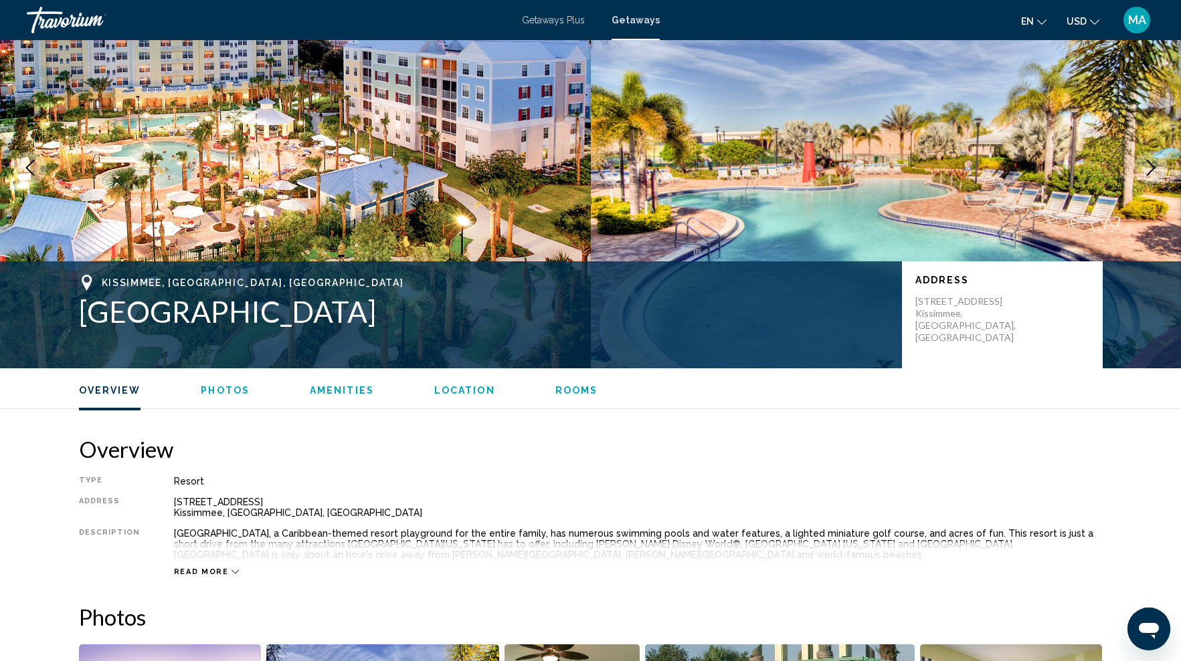
scroll to position [0, 0]
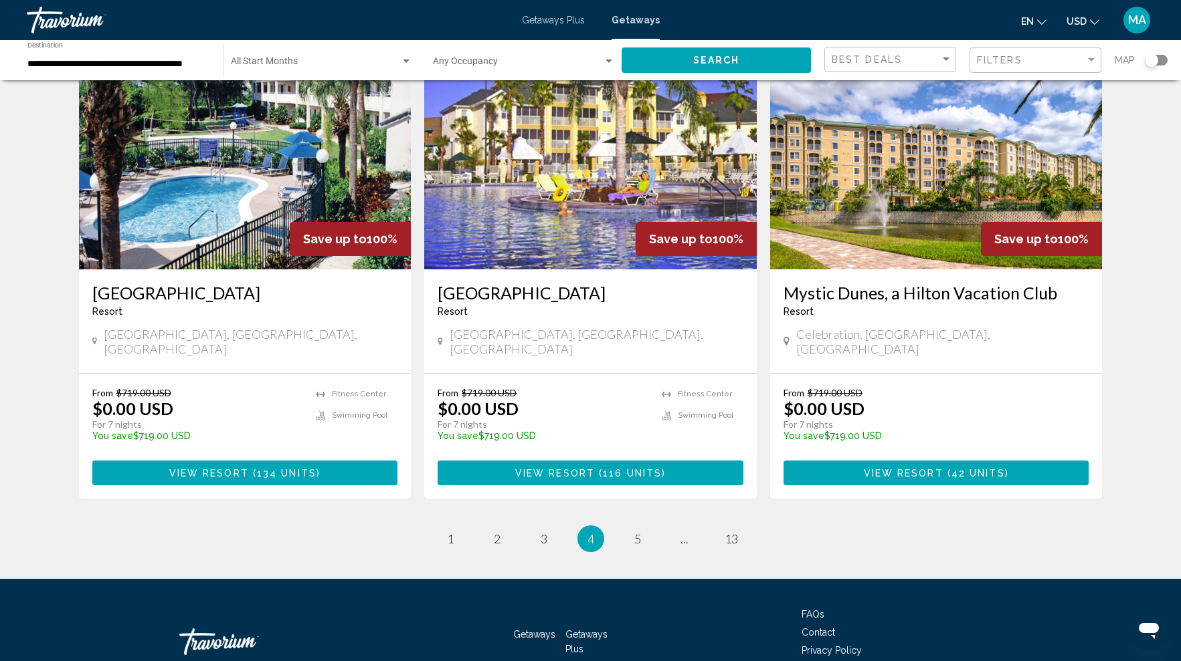
scroll to position [1532, 0]
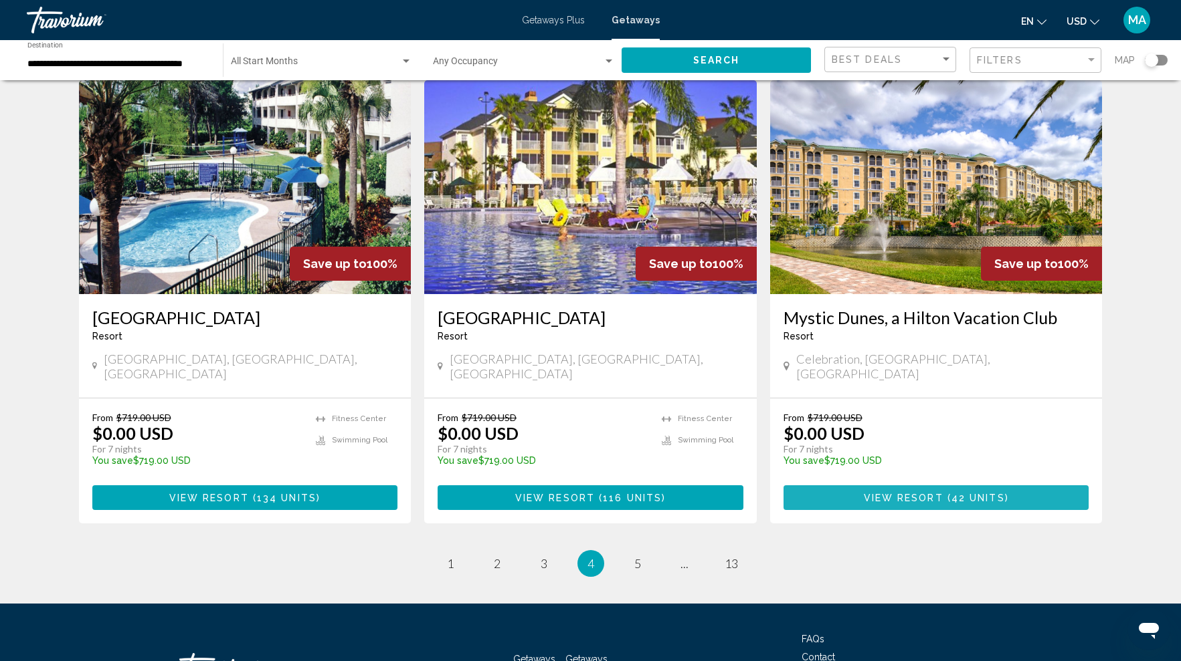
click at [962, 493] on span "42 units" at bounding box center [978, 498] width 54 height 11
